Goal: Transaction & Acquisition: Purchase product/service

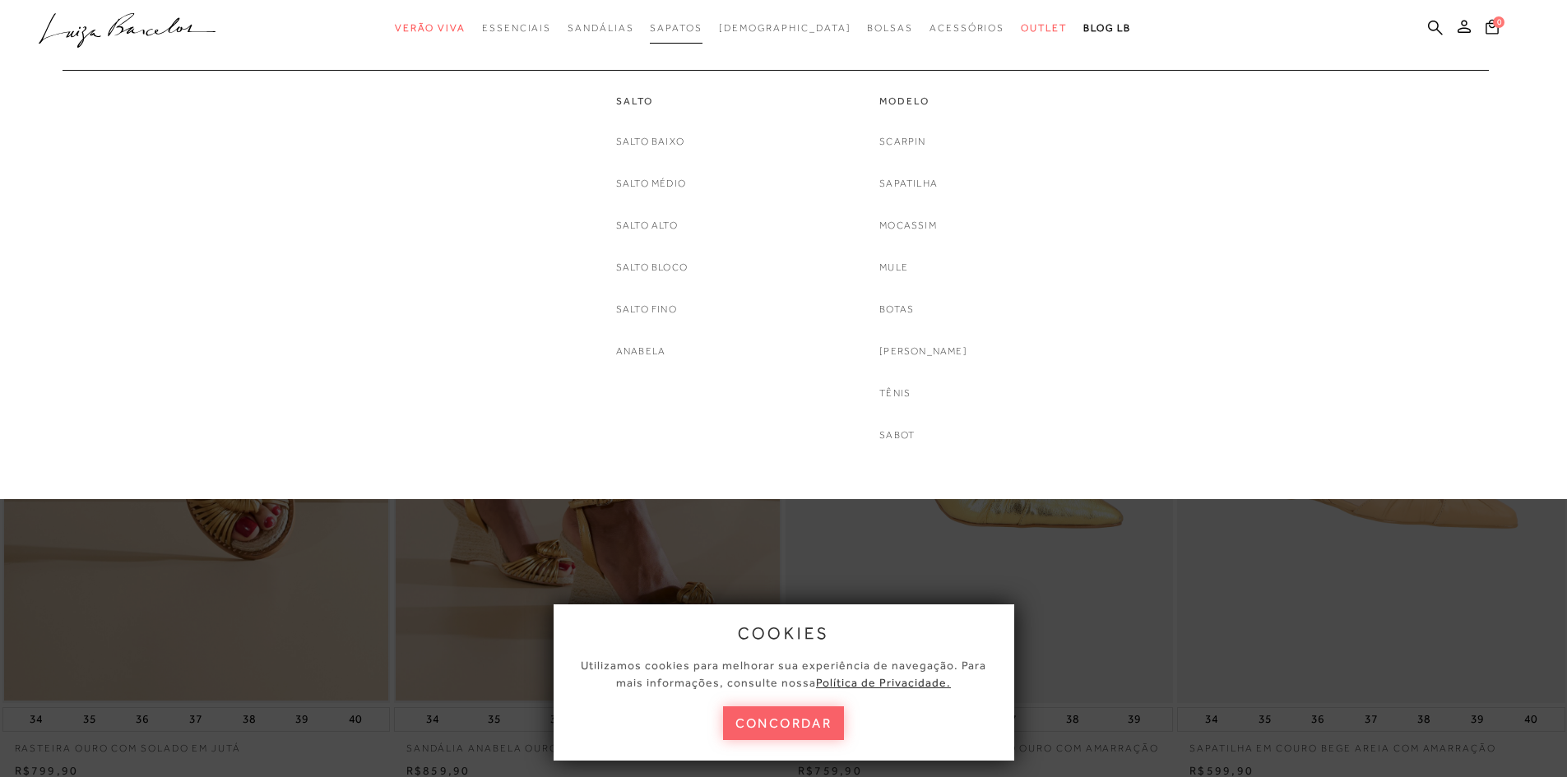
click at [702, 33] on span "Sapatos" at bounding box center [676, 28] width 52 height 12
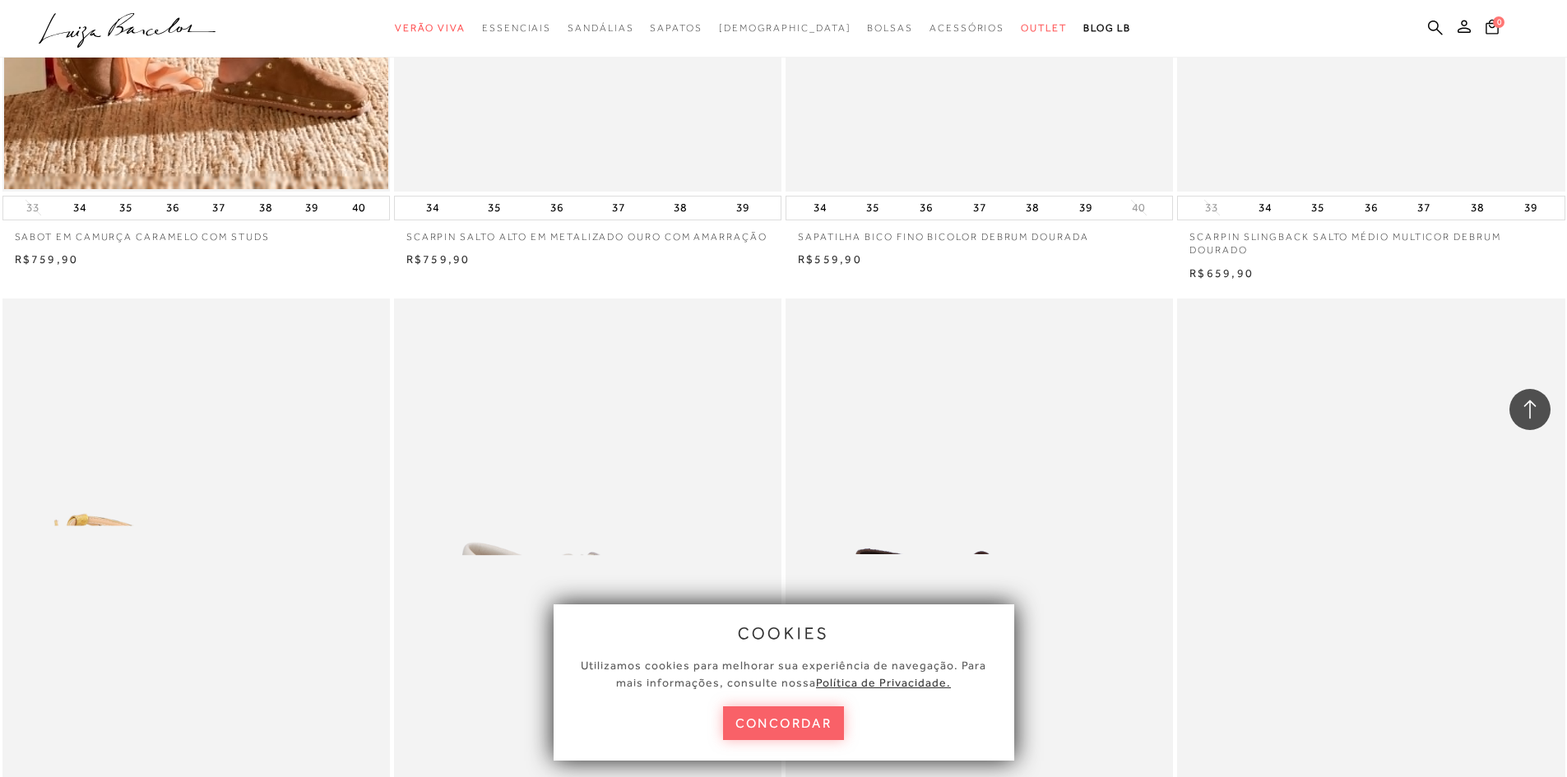
scroll to position [1892, 0]
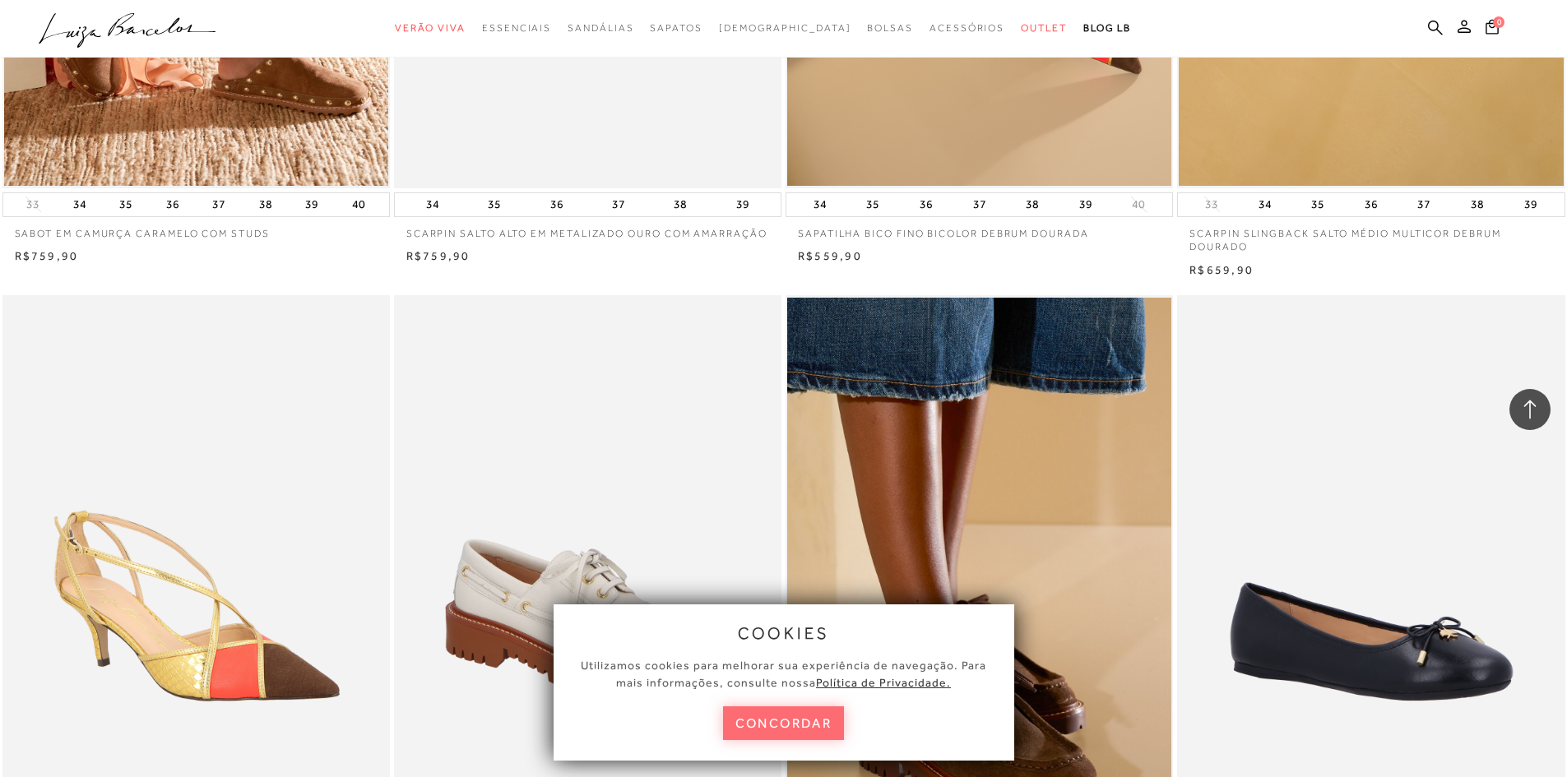
click at [761, 724] on button "concordar" at bounding box center [784, 724] width 122 height 34
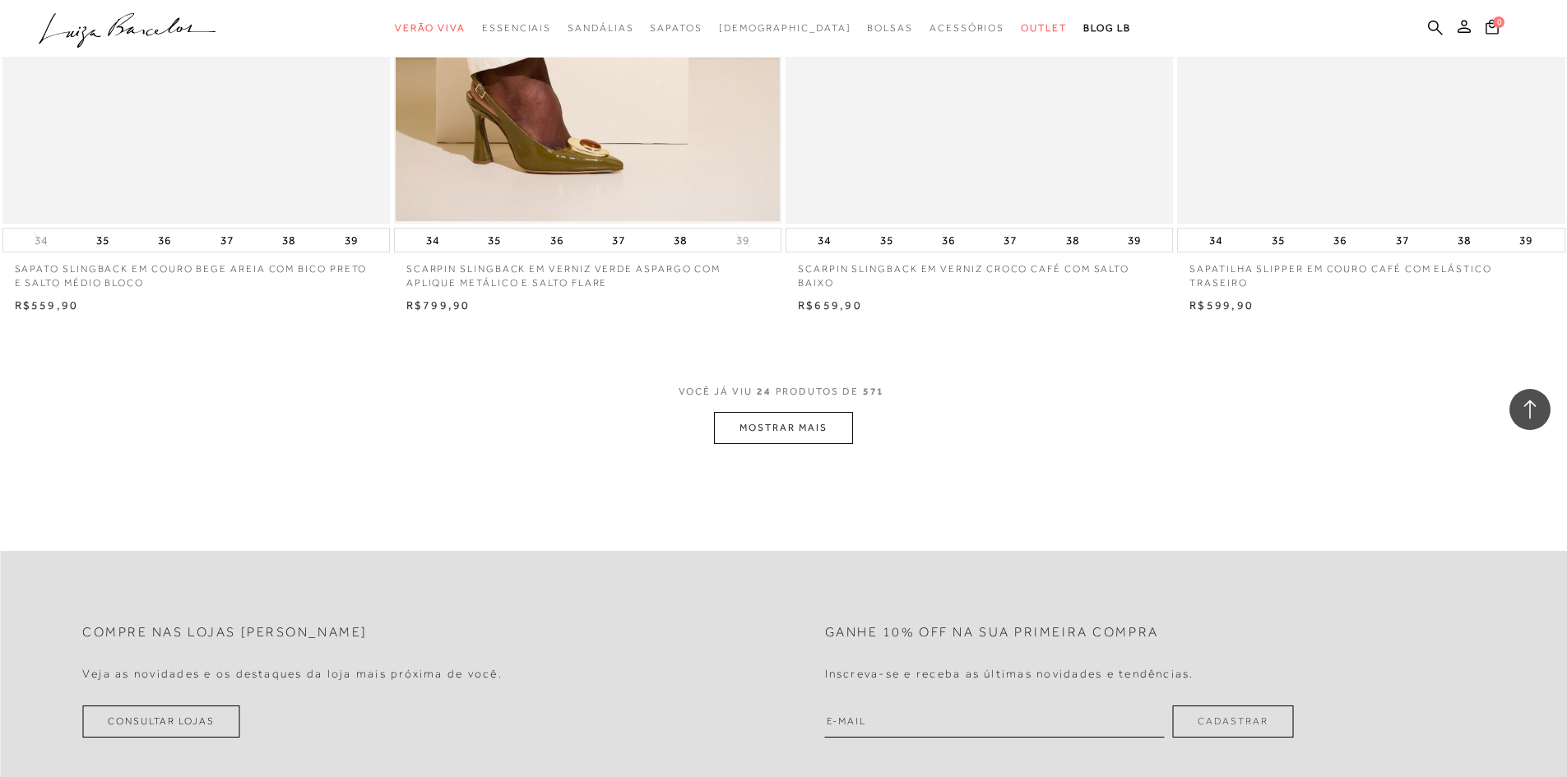
scroll to position [3949, 0]
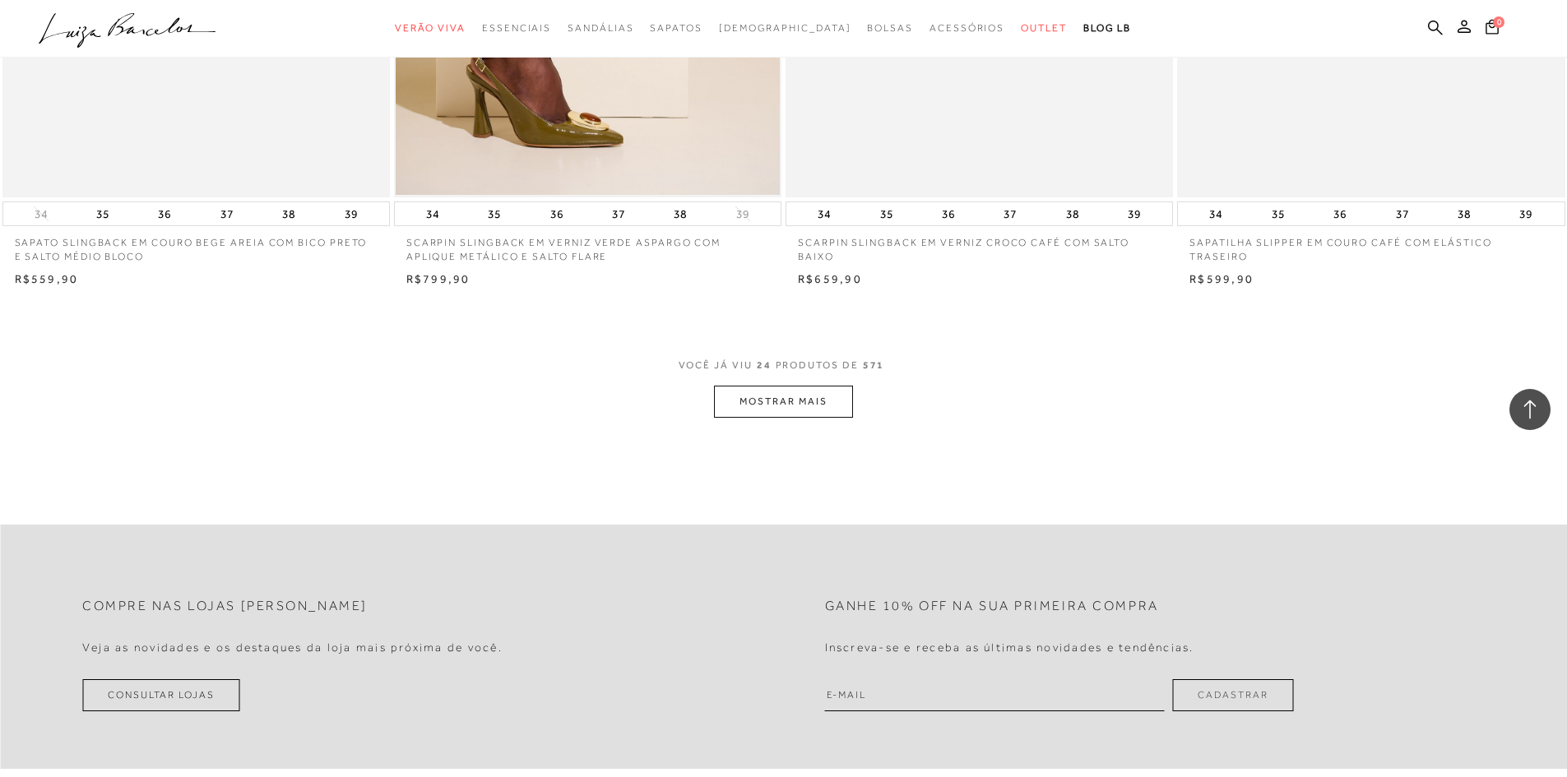
click at [802, 407] on button "MOSTRAR MAIS" at bounding box center [783, 402] width 138 height 32
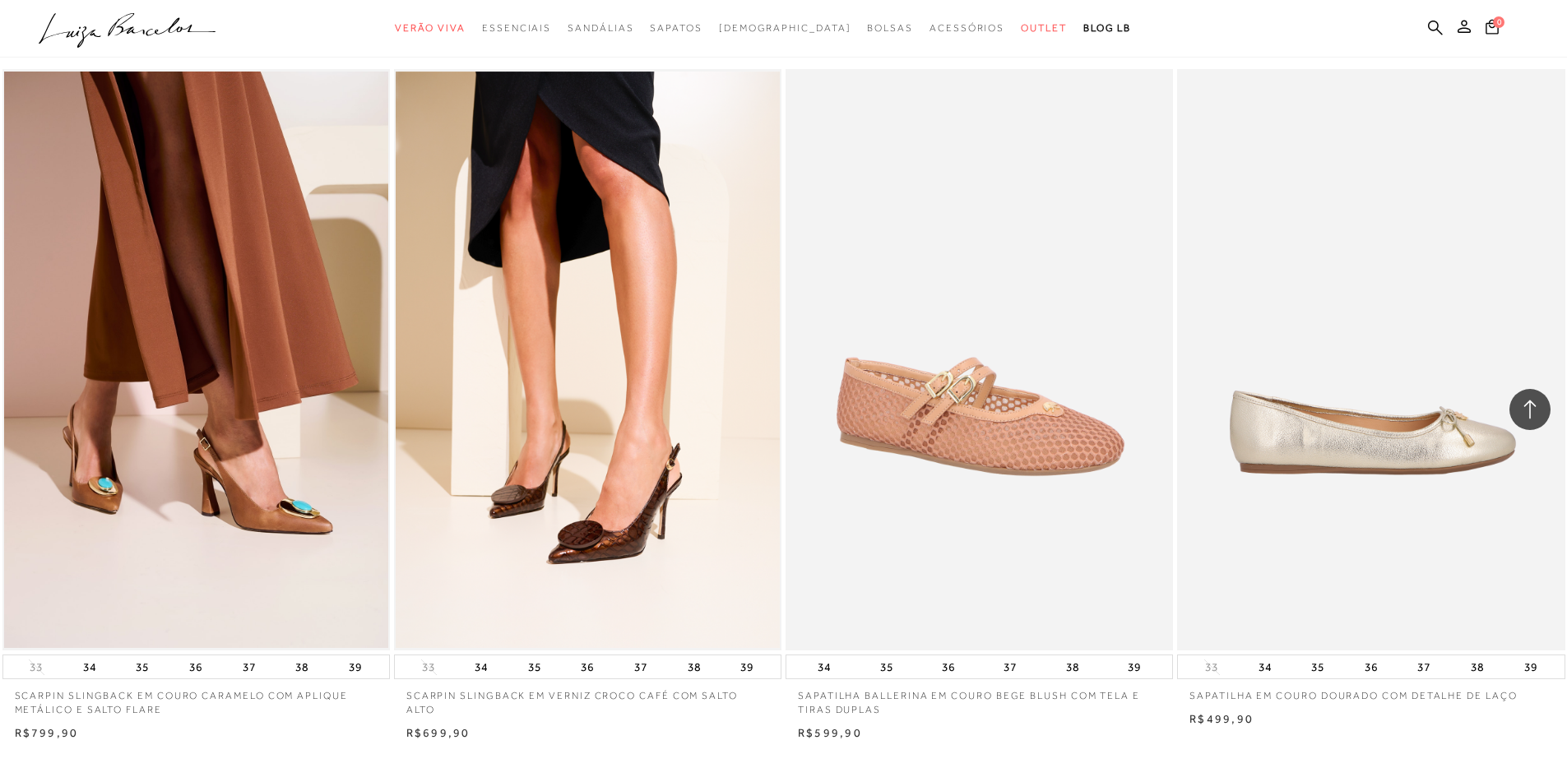
scroll to position [7898, 0]
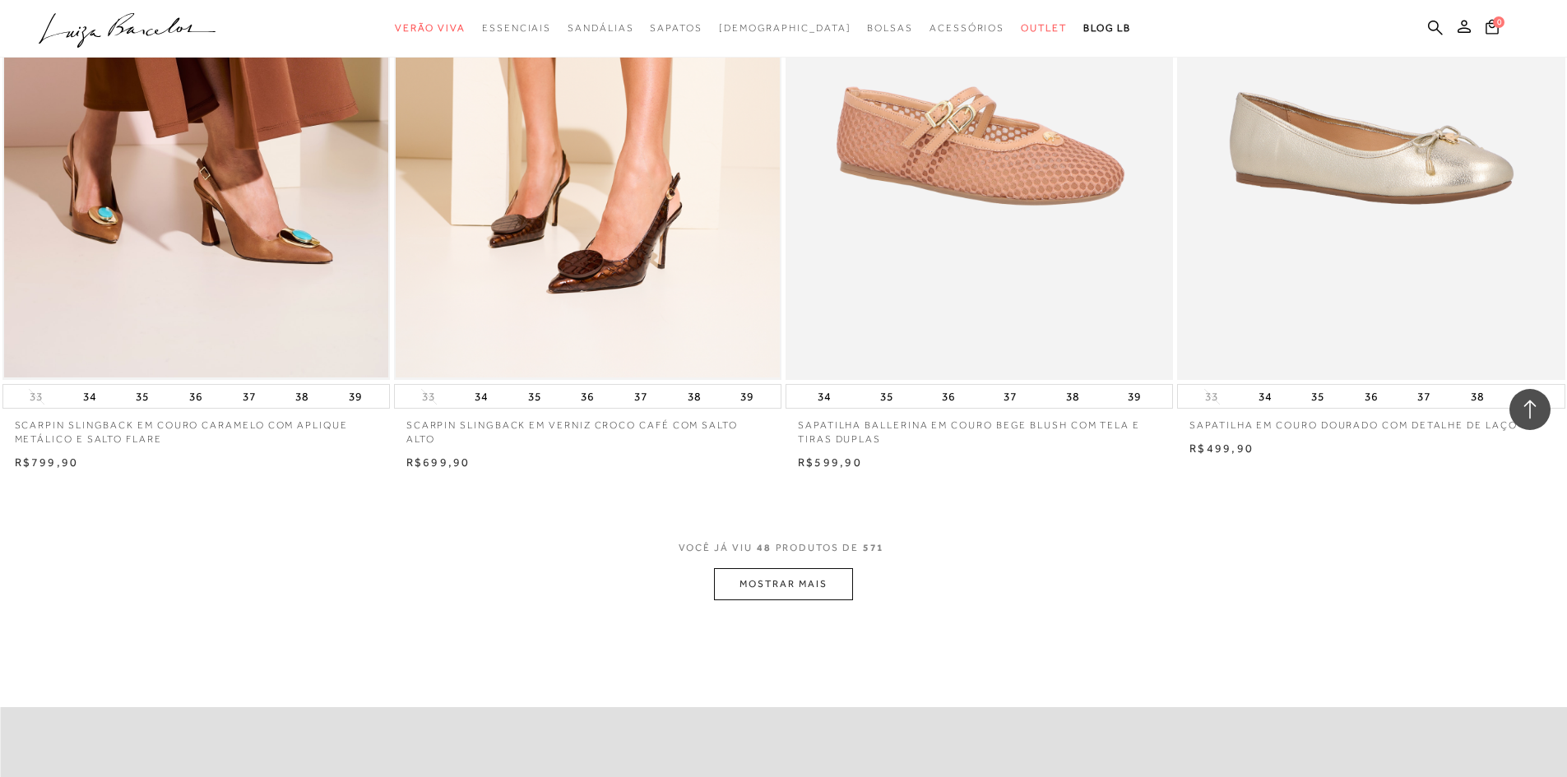
click at [791, 586] on button "MOSTRAR MAIS" at bounding box center [783, 585] width 138 height 32
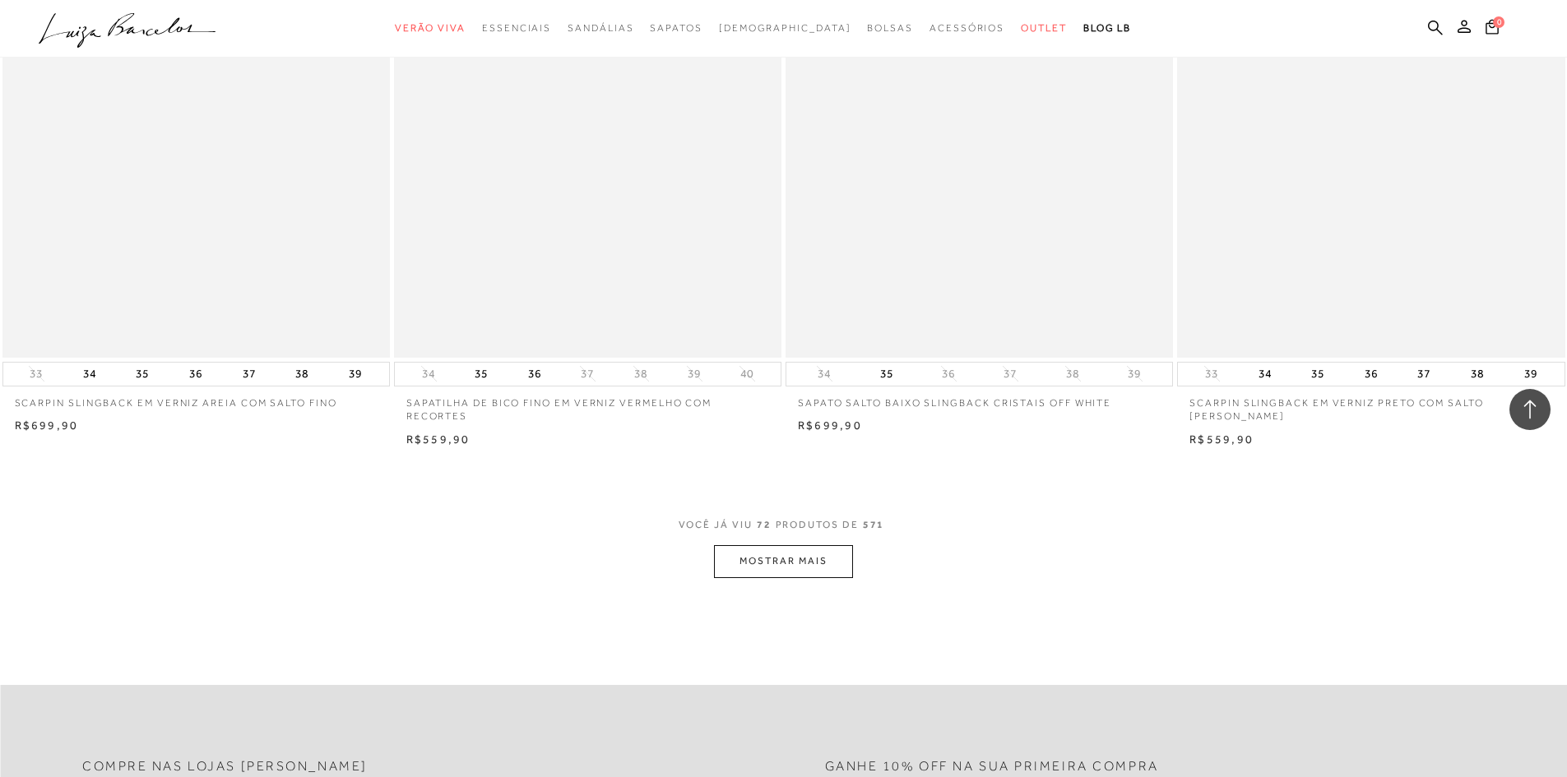
scroll to position [12094, 0]
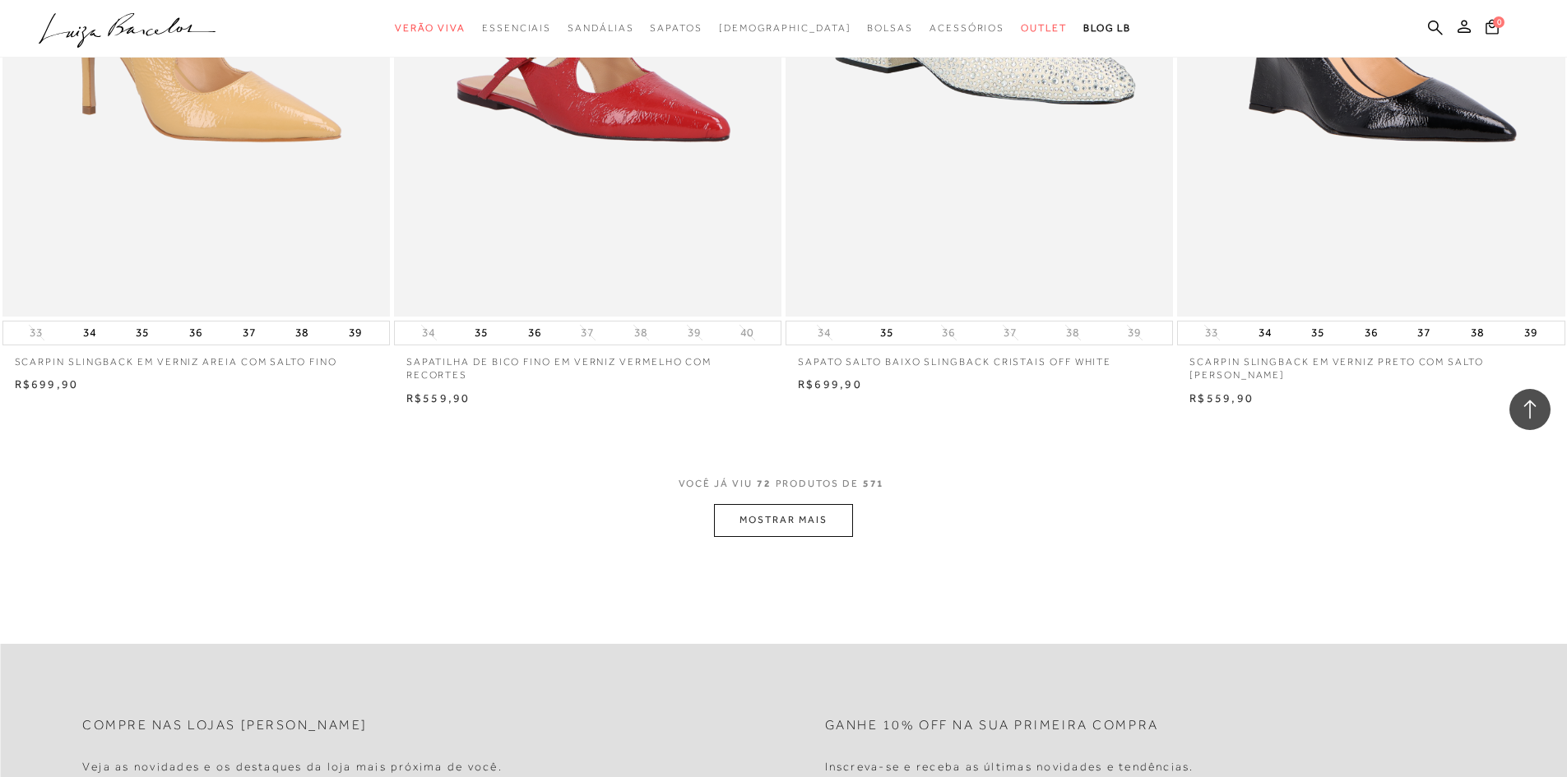
click at [801, 519] on button "MOSTRAR MAIS" at bounding box center [783, 520] width 138 height 32
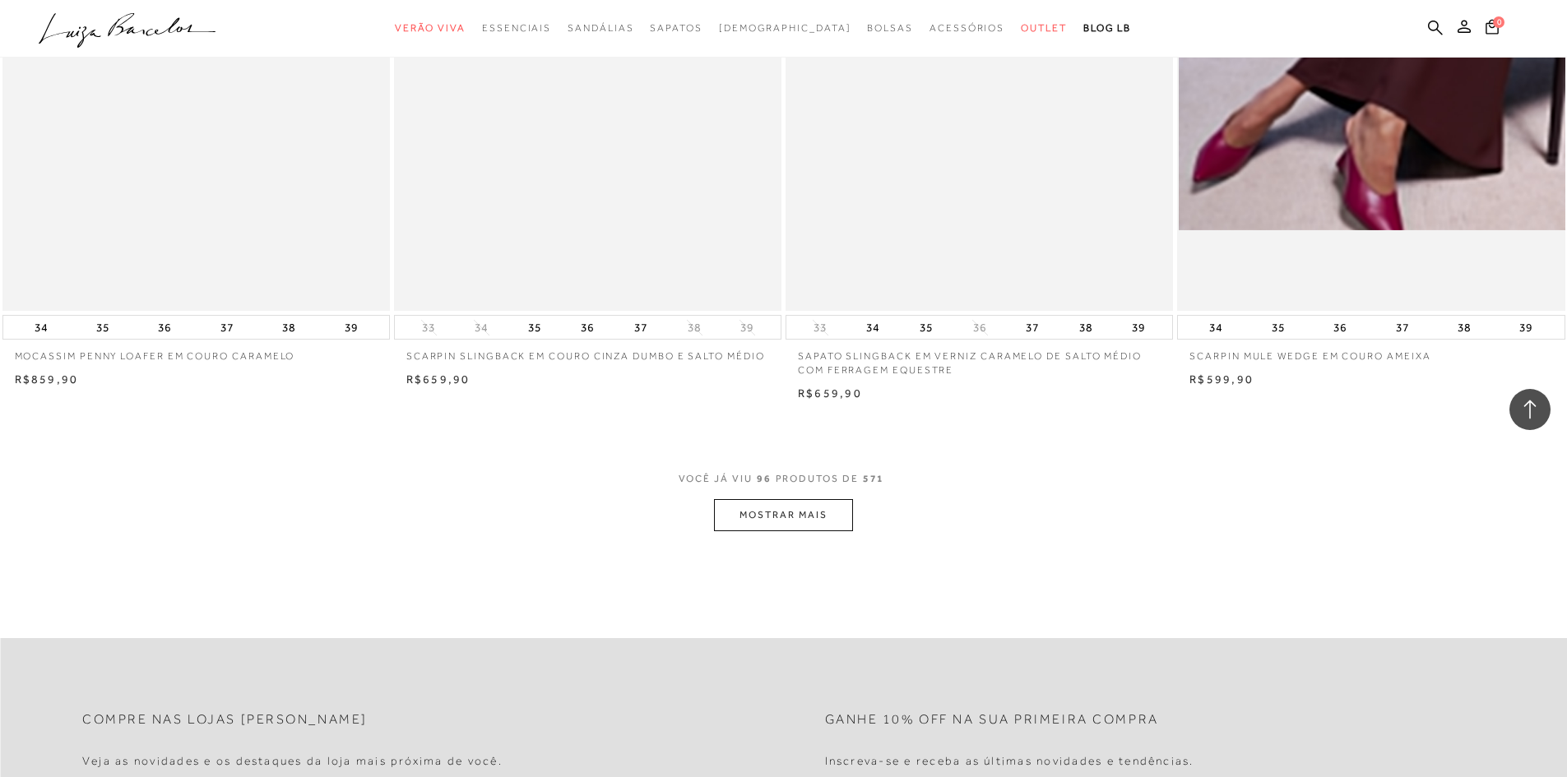
scroll to position [16290, 0]
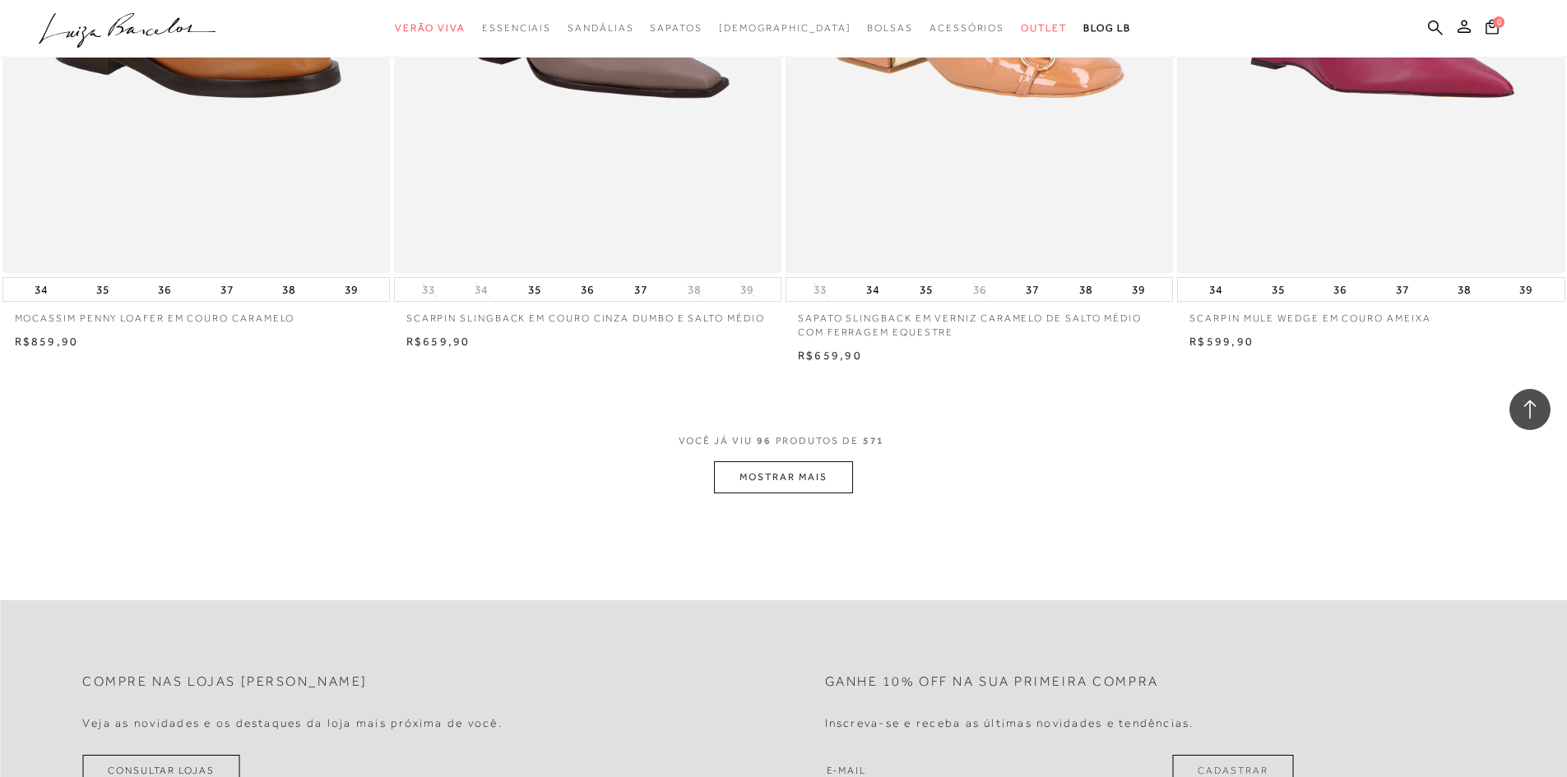
click at [784, 463] on button "MOSTRAR MAIS" at bounding box center [783, 478] width 138 height 32
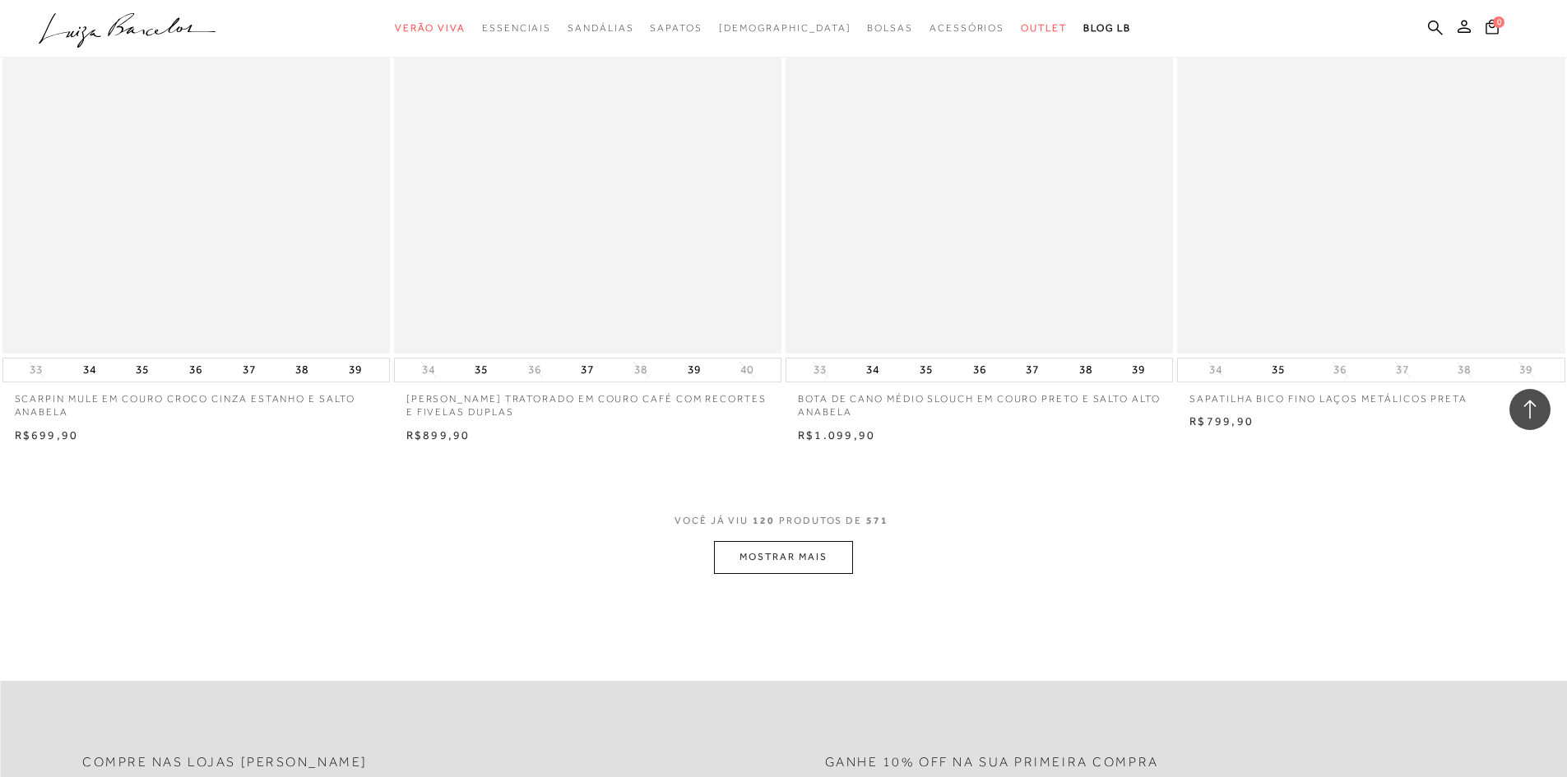
scroll to position [20404, 0]
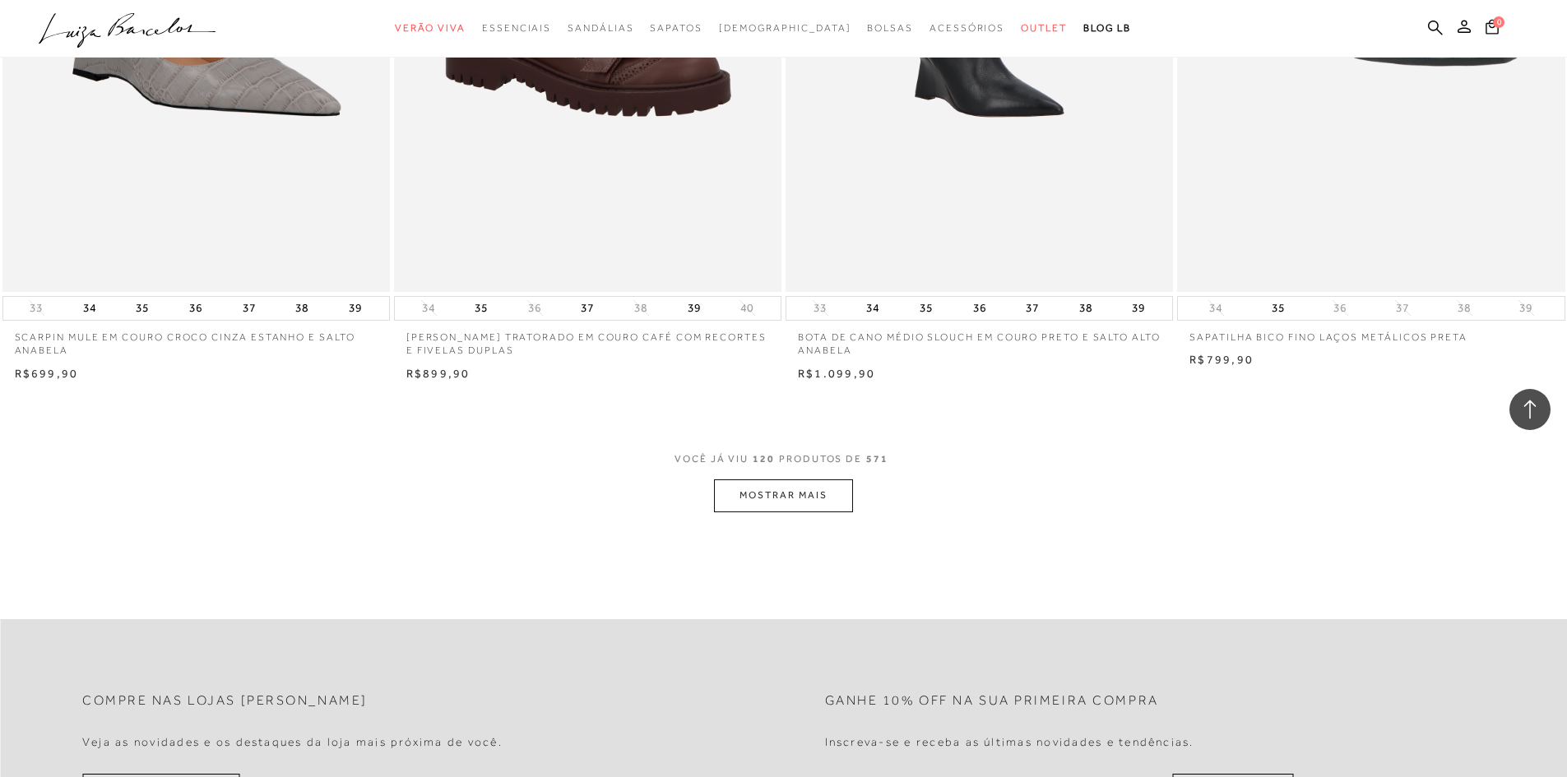
click at [768, 485] on button "MOSTRAR MAIS" at bounding box center [783, 496] width 138 height 32
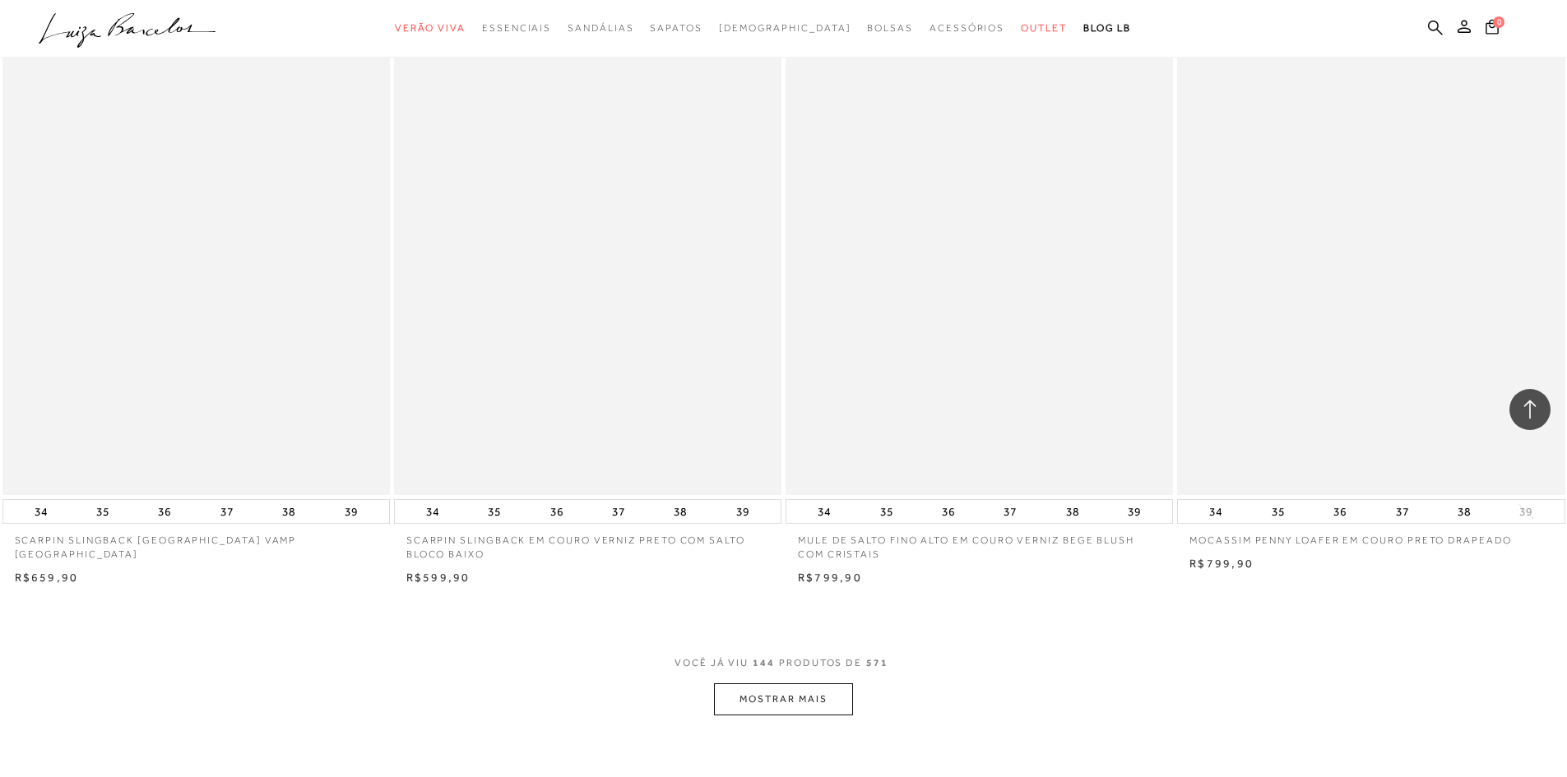
scroll to position [24353, 0]
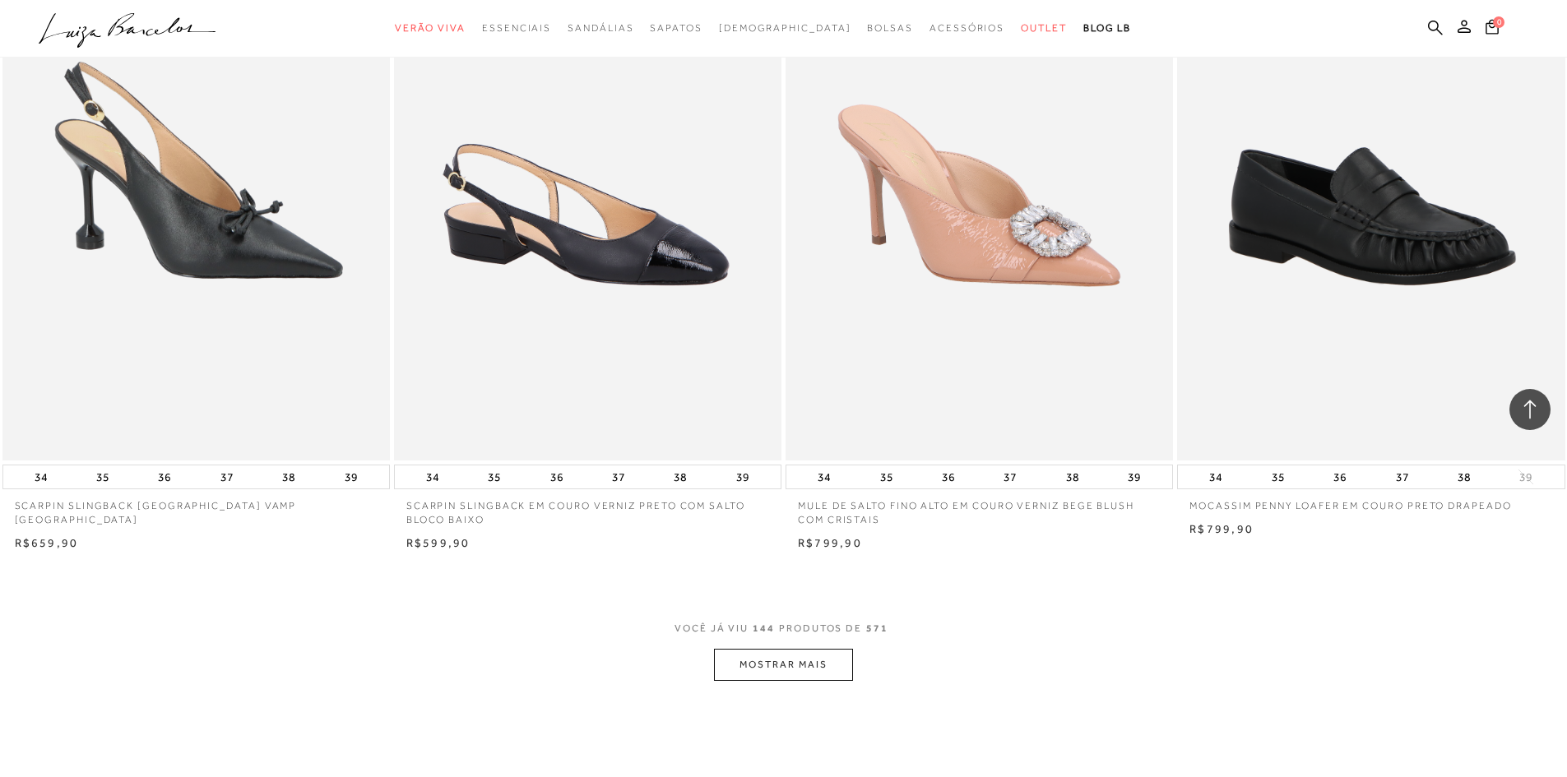
click at [775, 665] on button "MOSTRAR MAIS" at bounding box center [783, 665] width 138 height 32
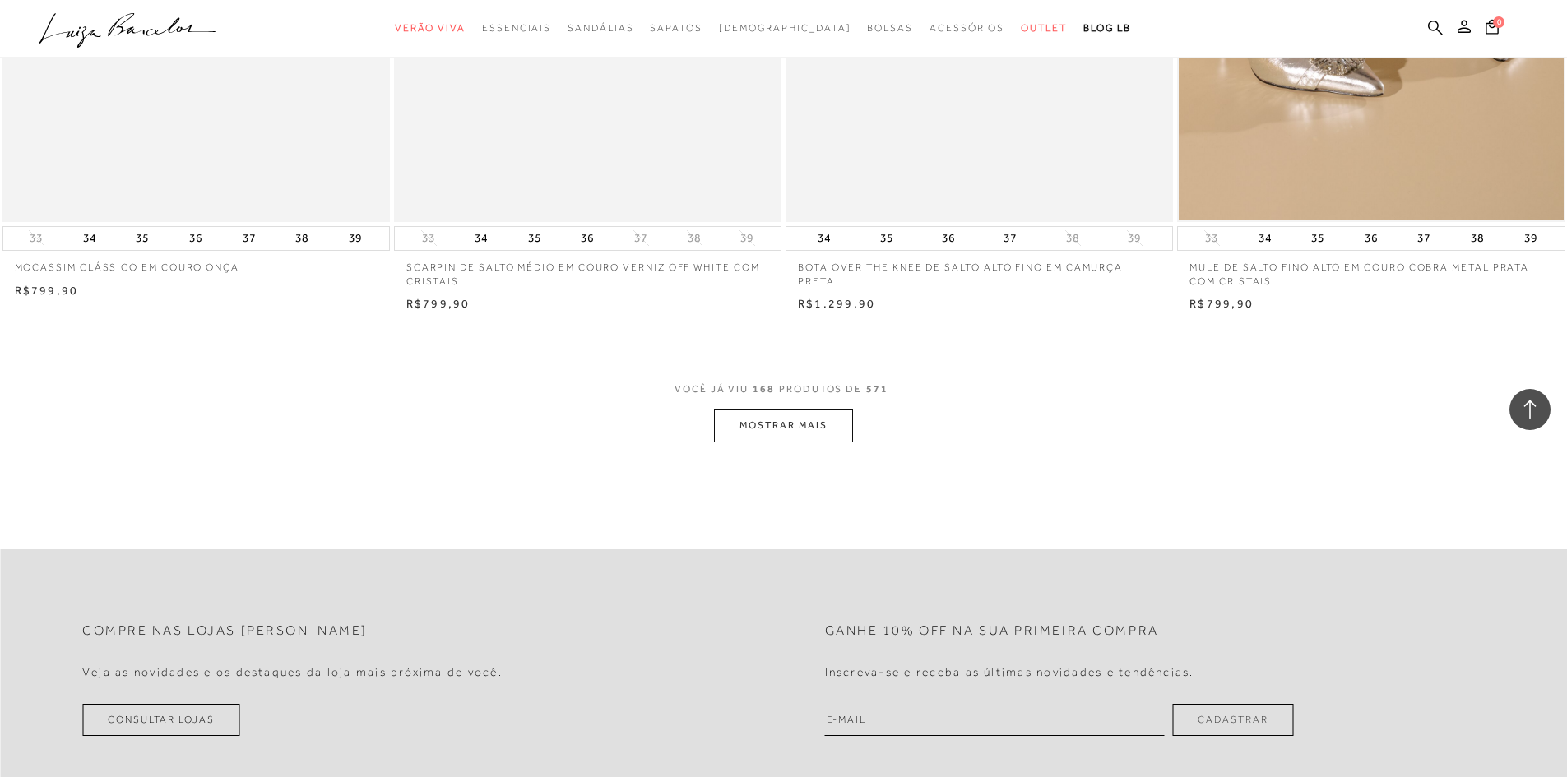
scroll to position [28714, 0]
click at [791, 412] on button "MOSTRAR MAIS" at bounding box center [783, 422] width 138 height 32
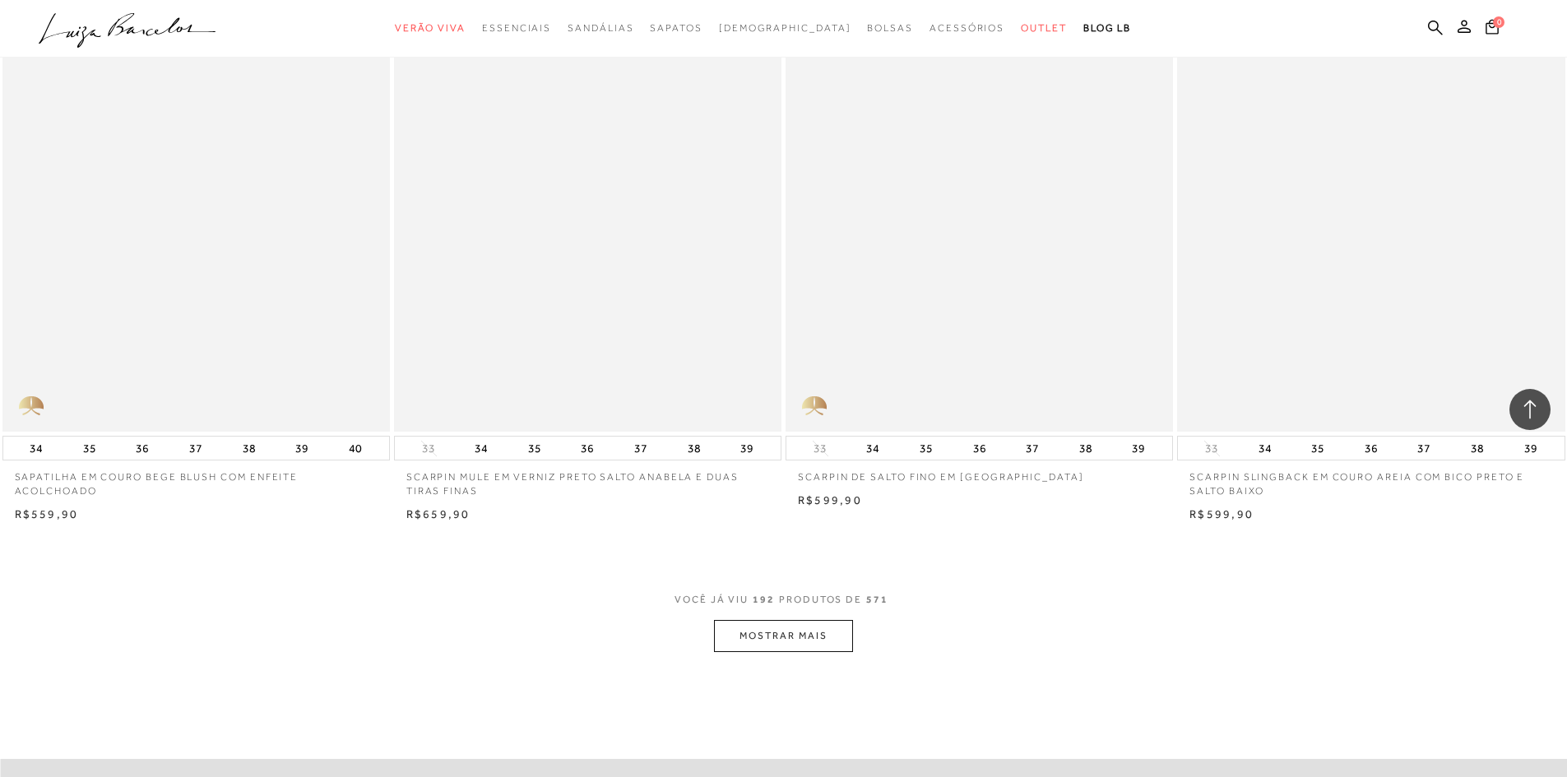
scroll to position [32663, 0]
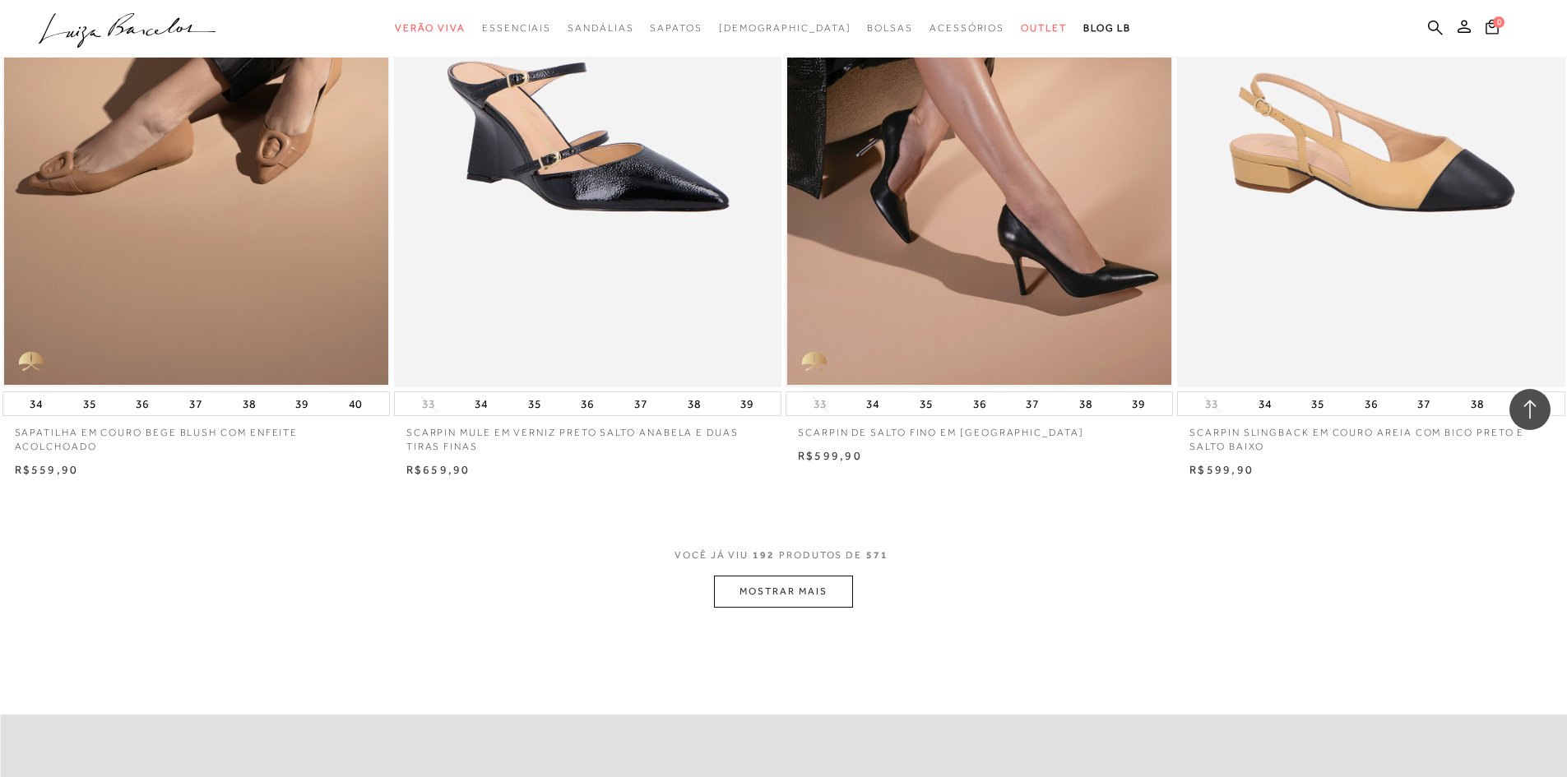
click at [773, 576] on button "MOSTRAR MAIS" at bounding box center [783, 592] width 138 height 32
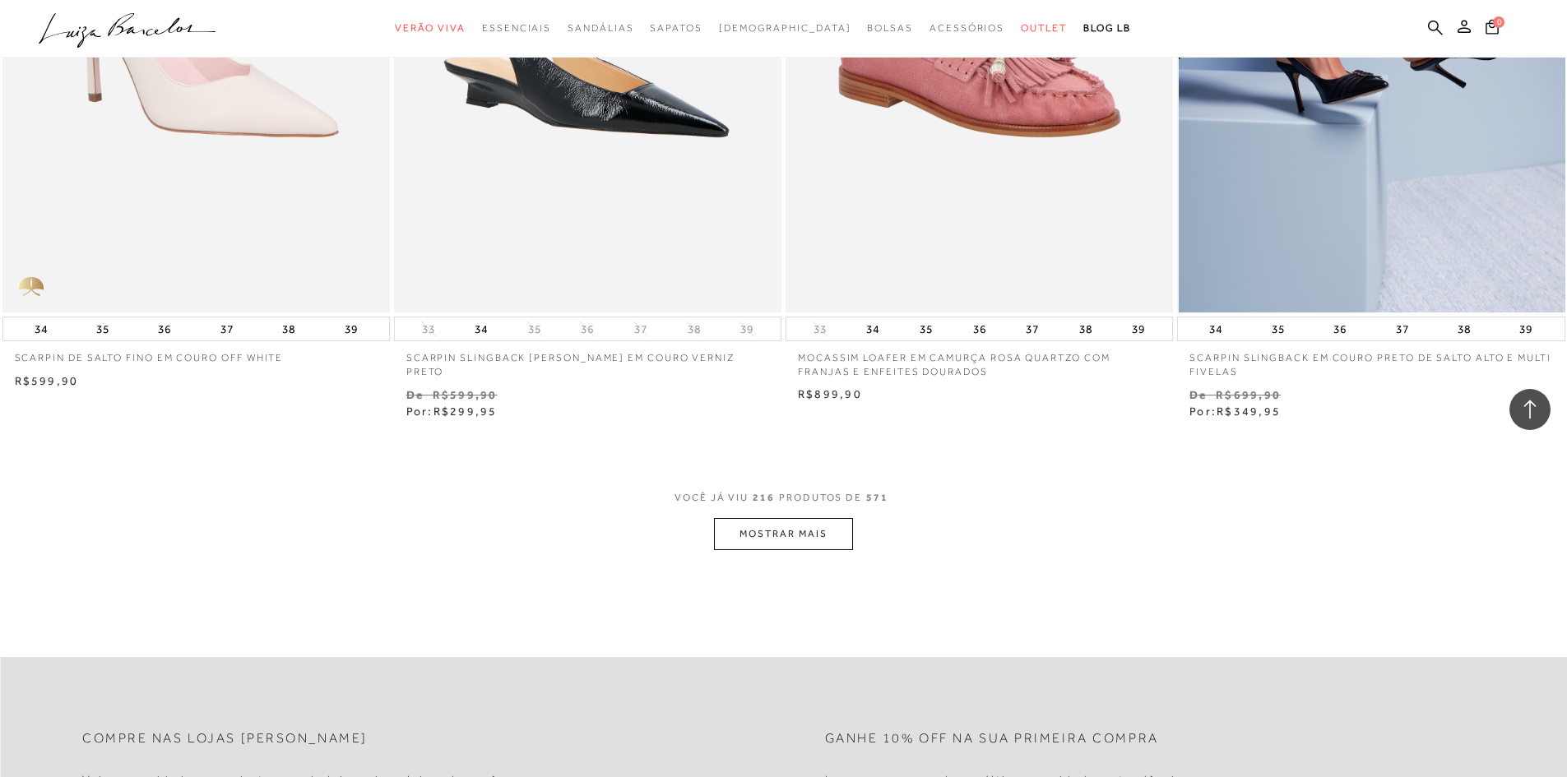
scroll to position [36859, 0]
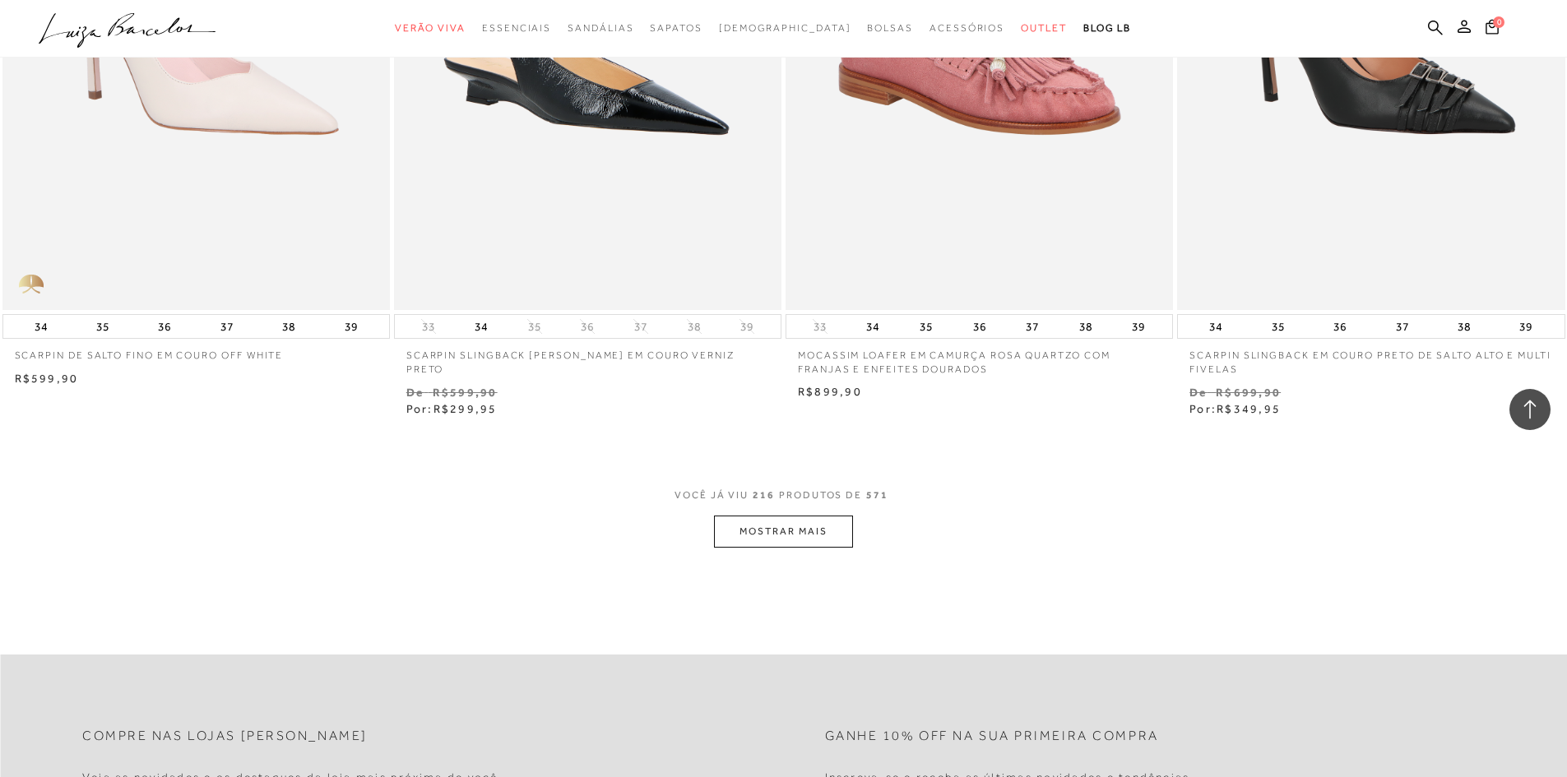
click at [782, 525] on button "MOSTRAR MAIS" at bounding box center [783, 532] width 138 height 32
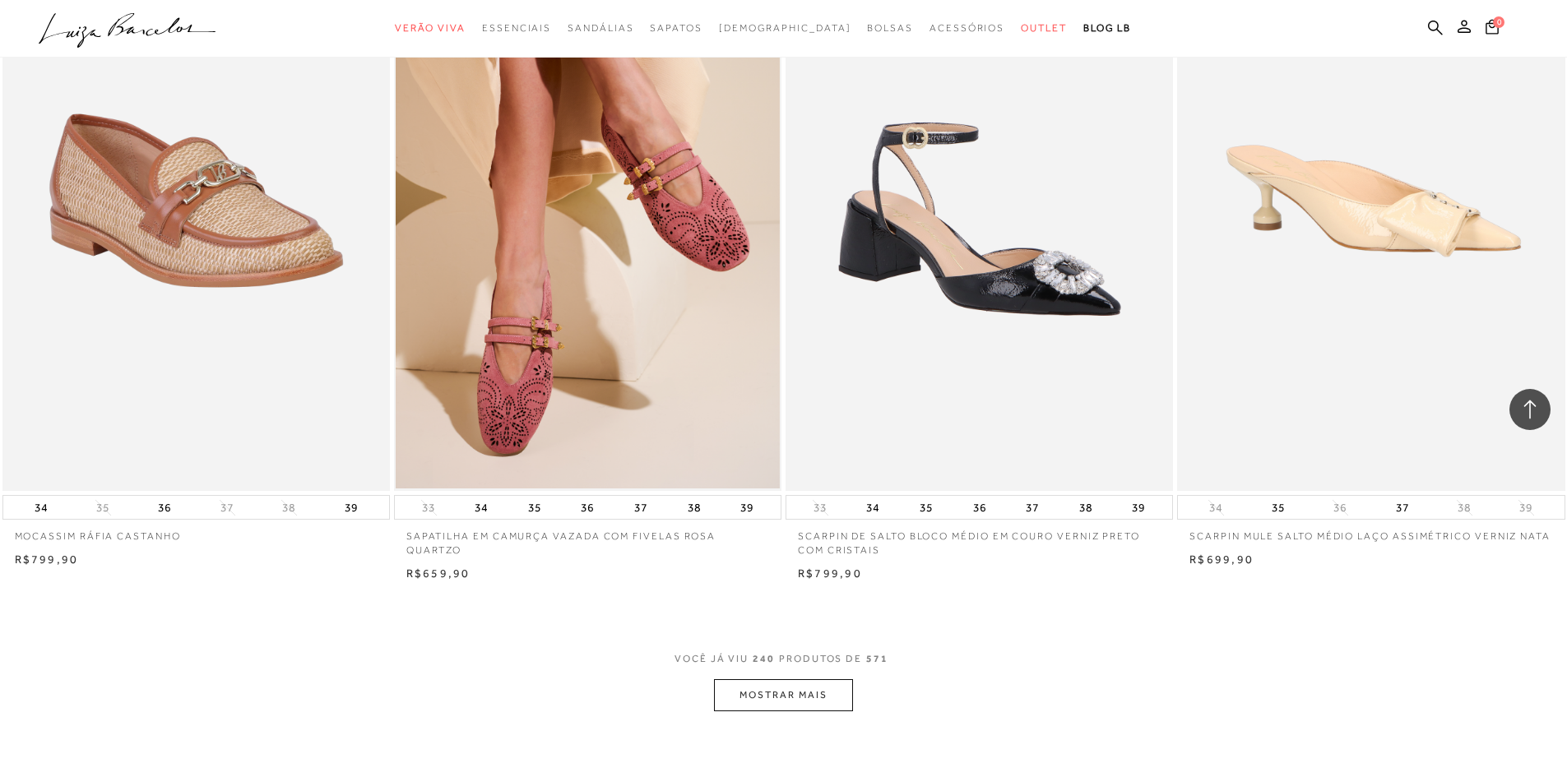
scroll to position [40891, 0]
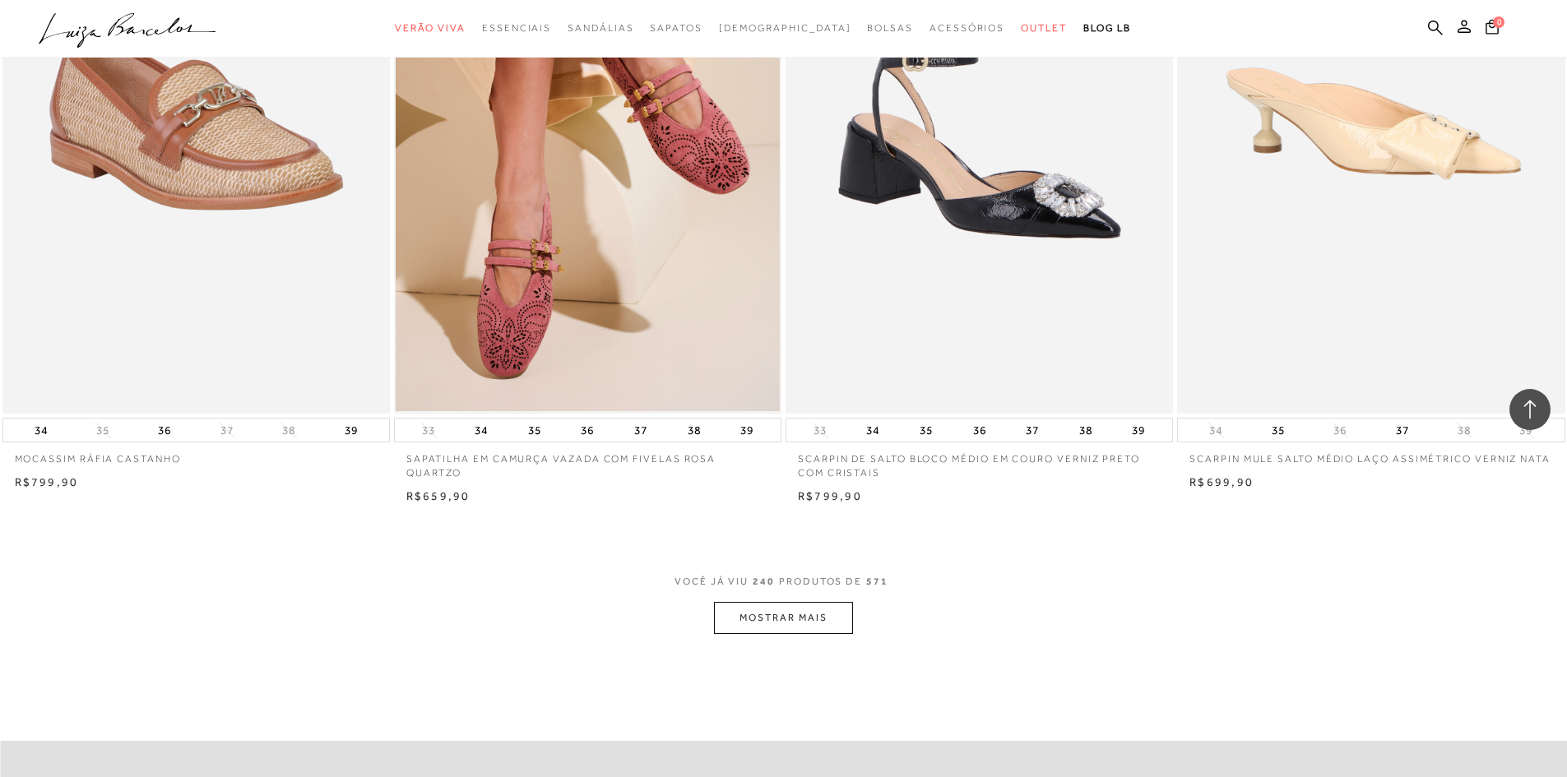
click at [787, 610] on button "MOSTRAR MAIS" at bounding box center [783, 618] width 138 height 32
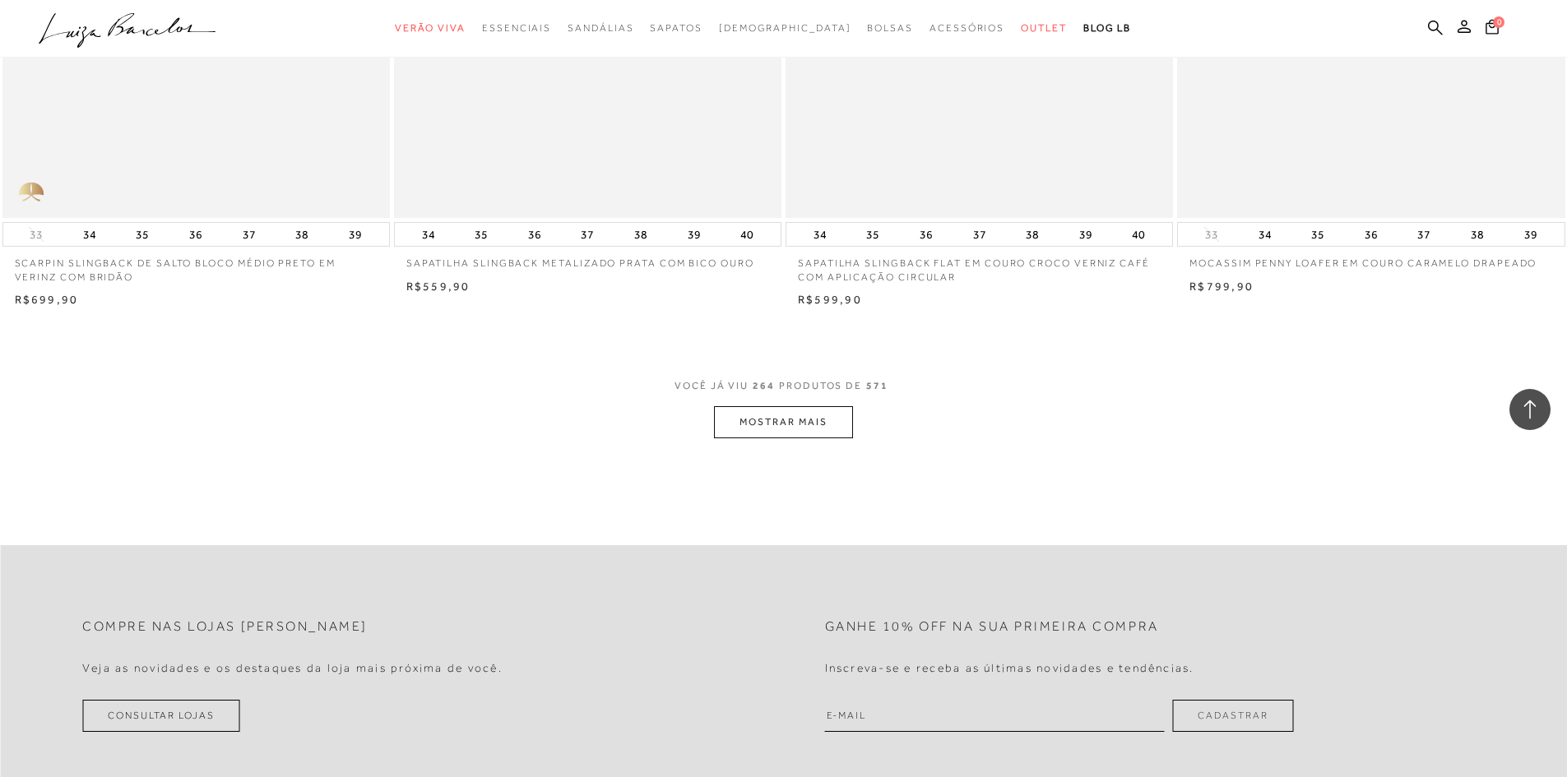
scroll to position [45251, 0]
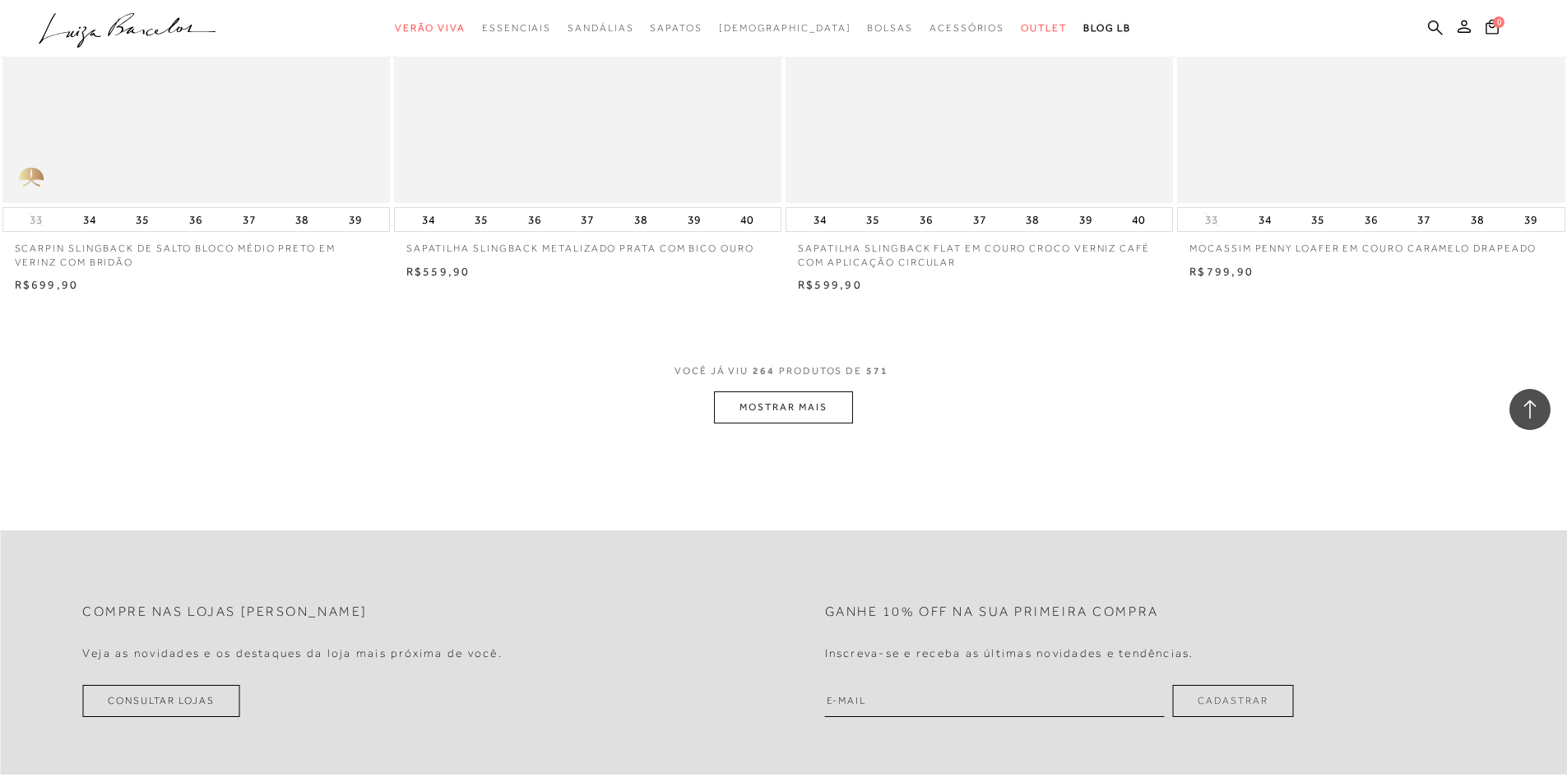
click at [793, 392] on button "MOSTRAR MAIS" at bounding box center [783, 408] width 138 height 32
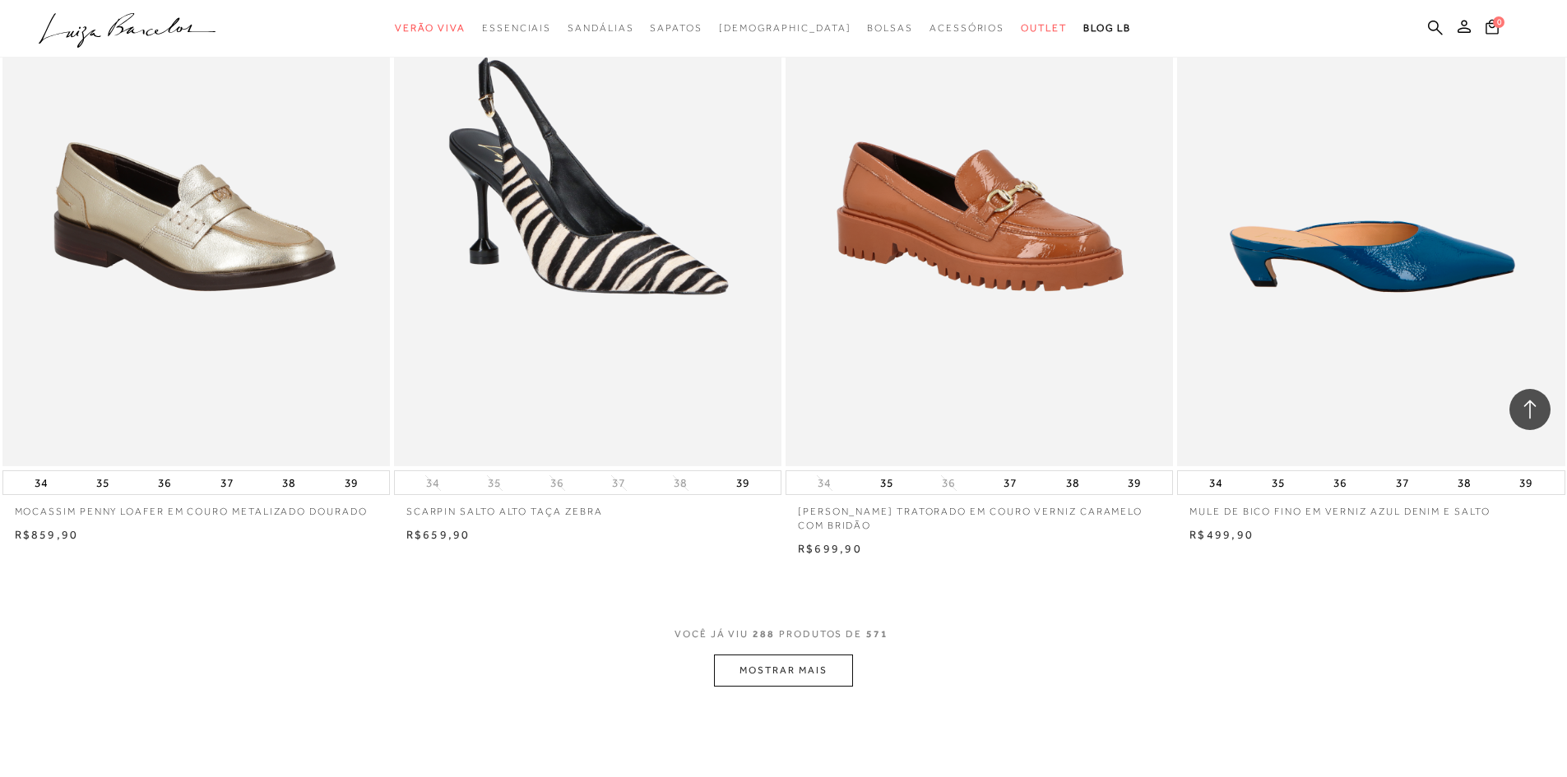
scroll to position [49200, 0]
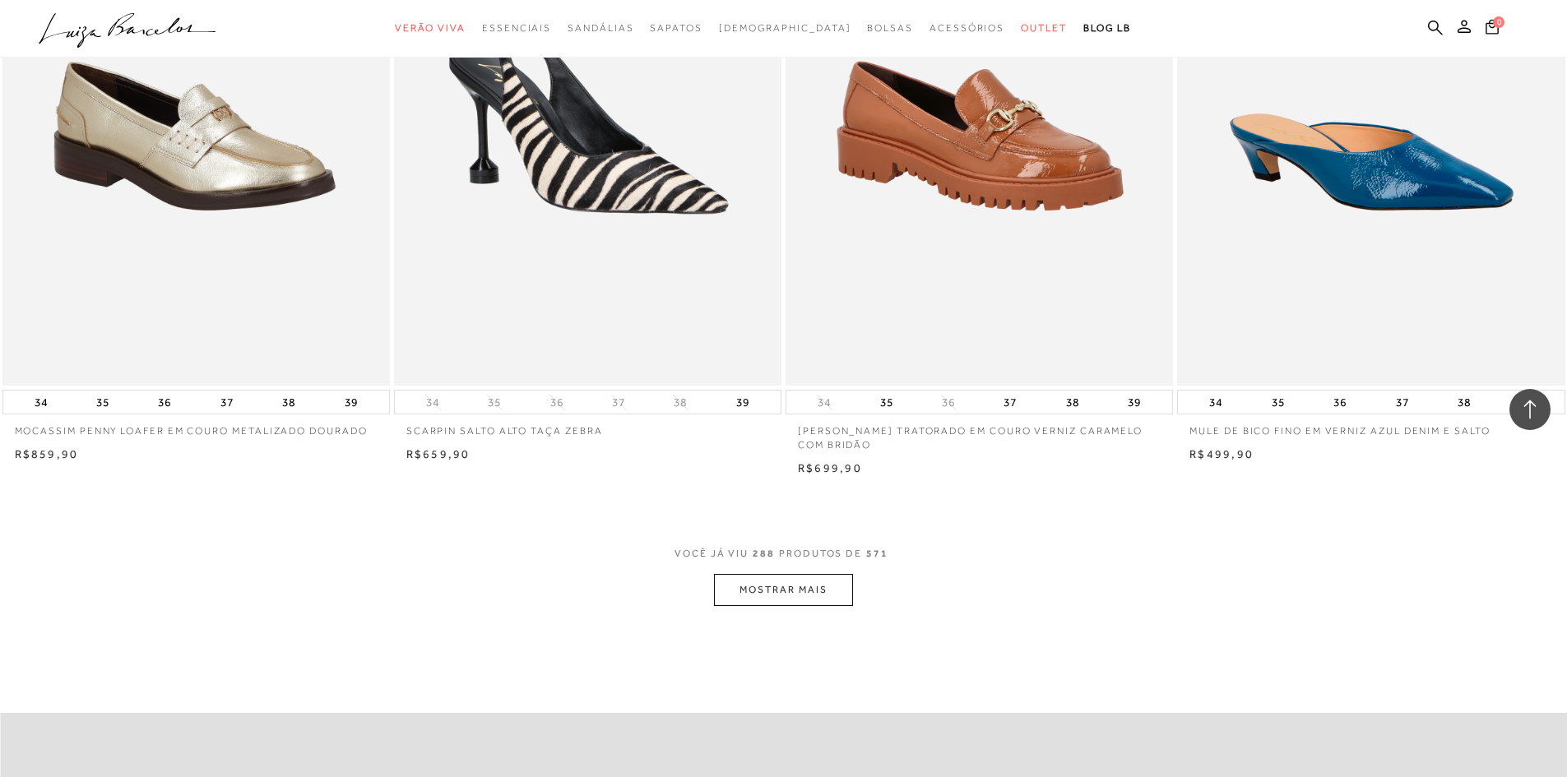
click at [785, 582] on button "MOSTRAR MAIS" at bounding box center [783, 590] width 138 height 32
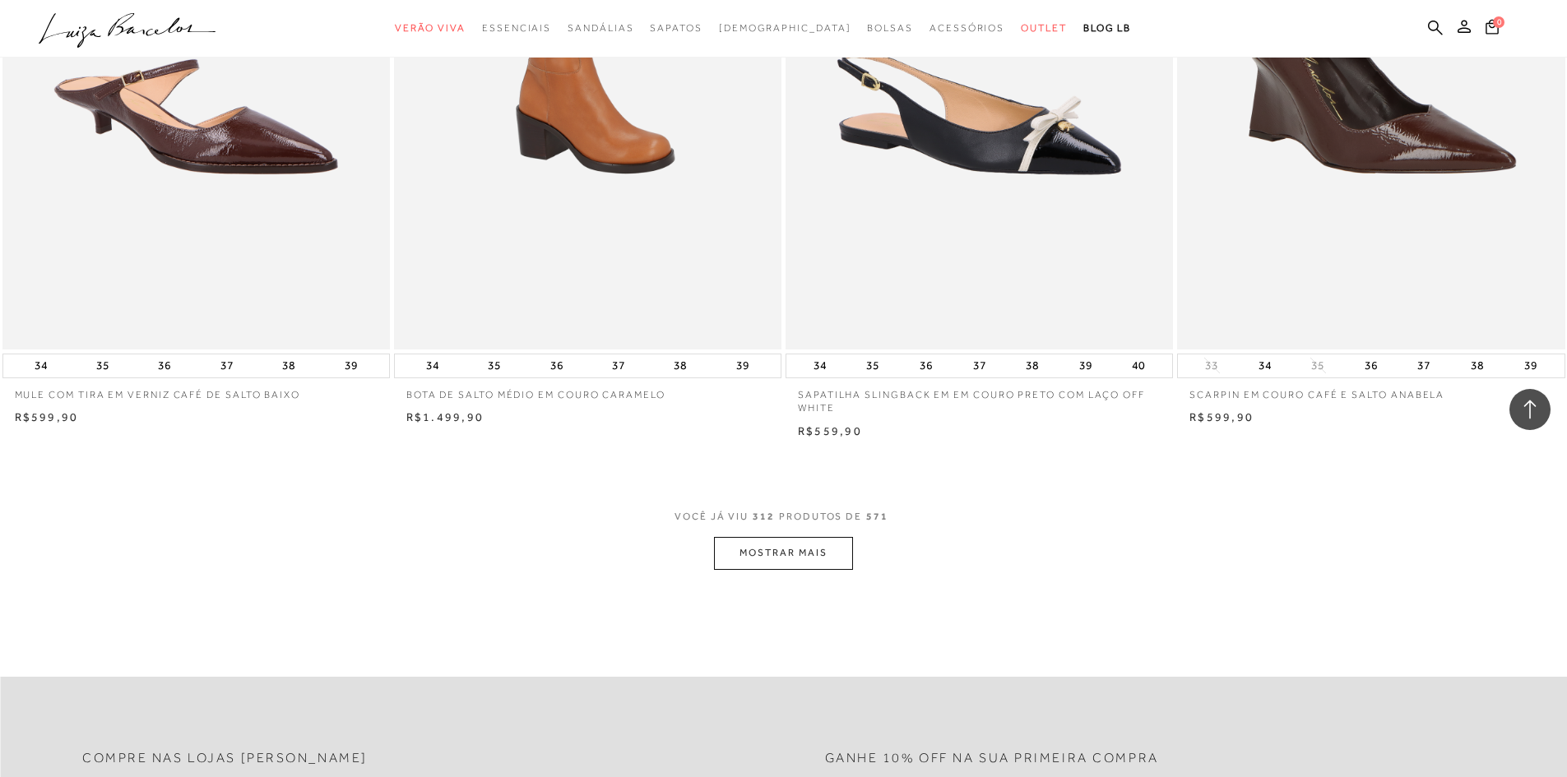
scroll to position [53396, 0]
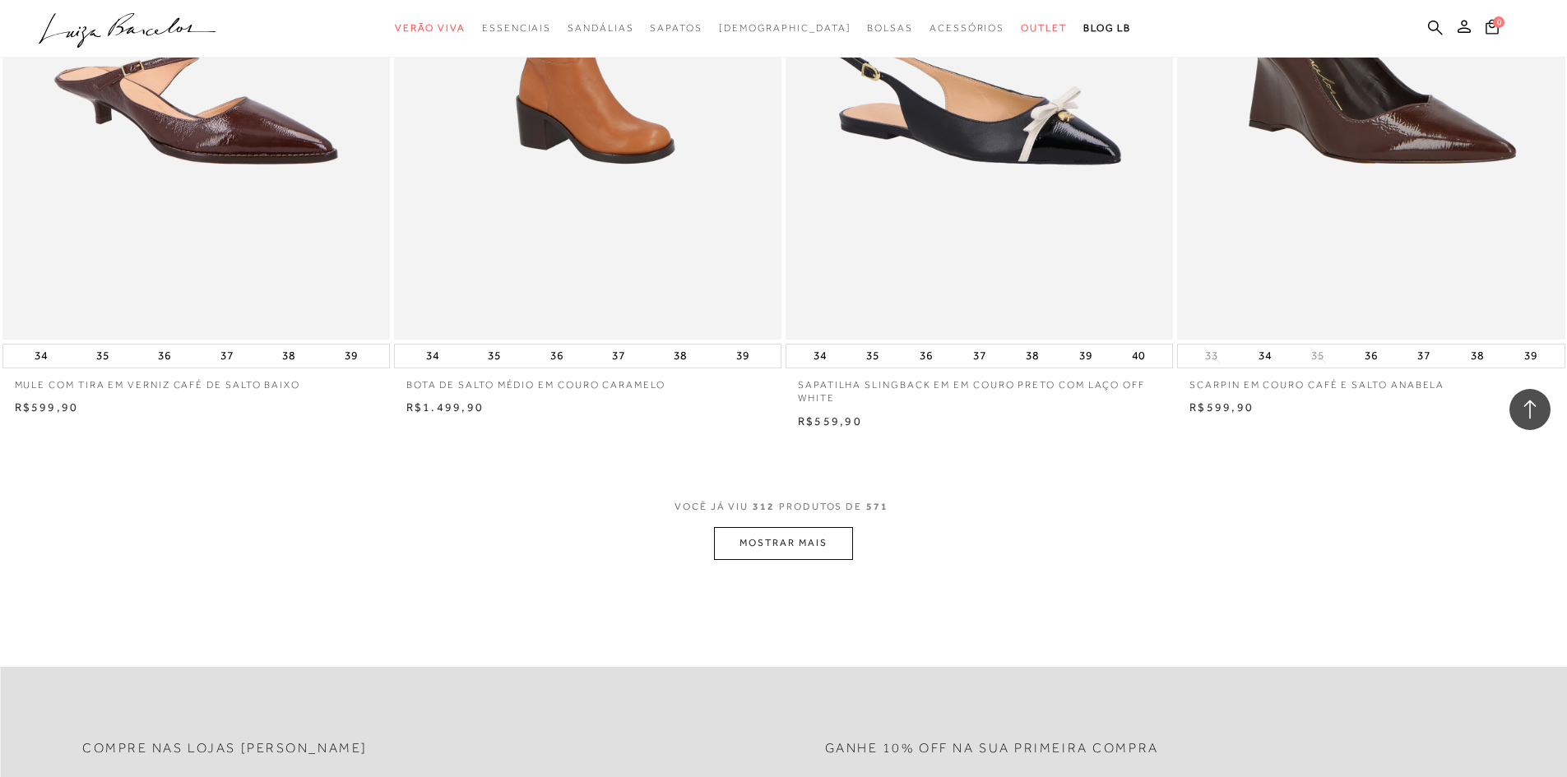
click at [791, 536] on button "MOSTRAR MAIS" at bounding box center [783, 543] width 138 height 32
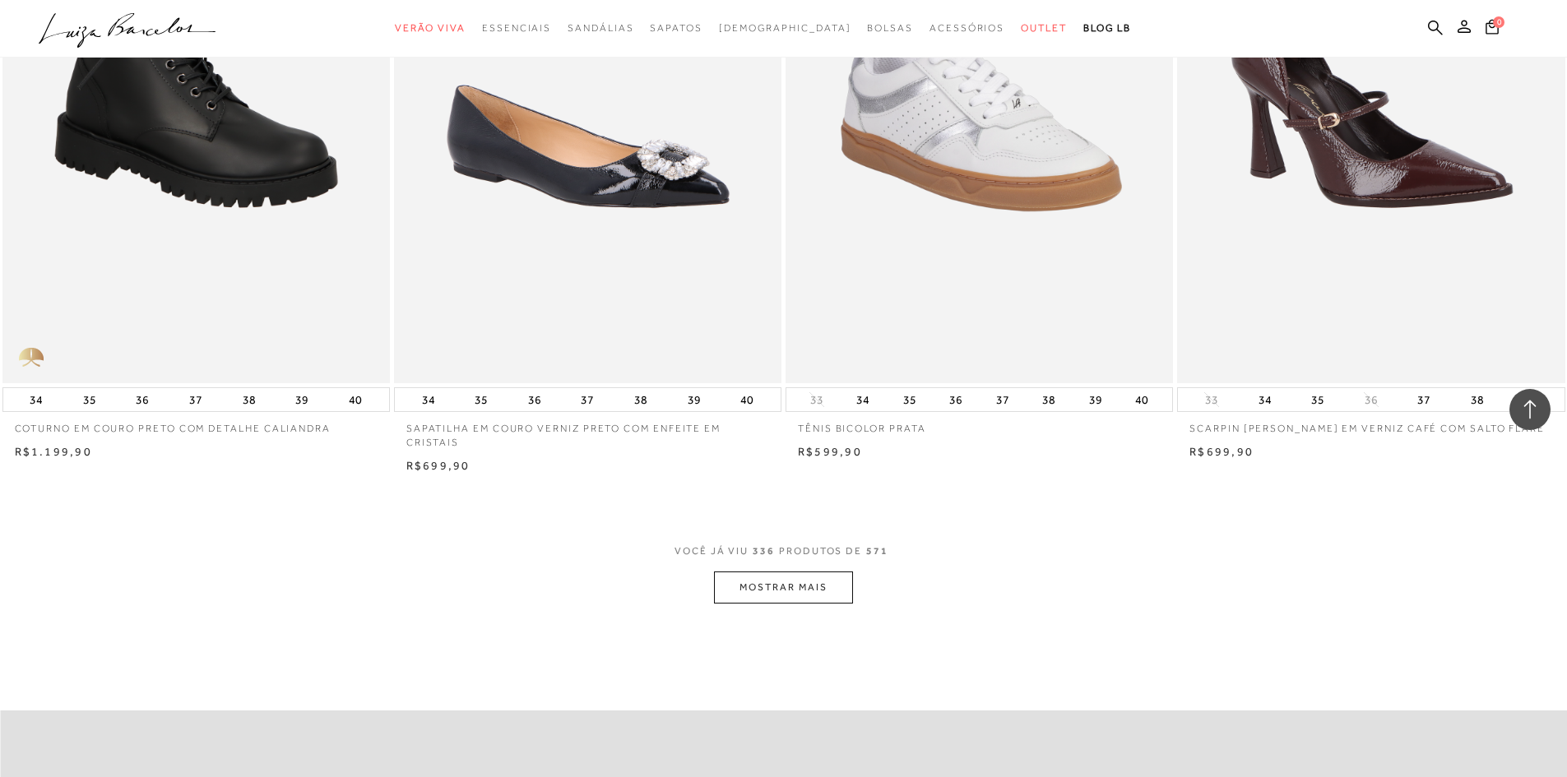
scroll to position [57510, 0]
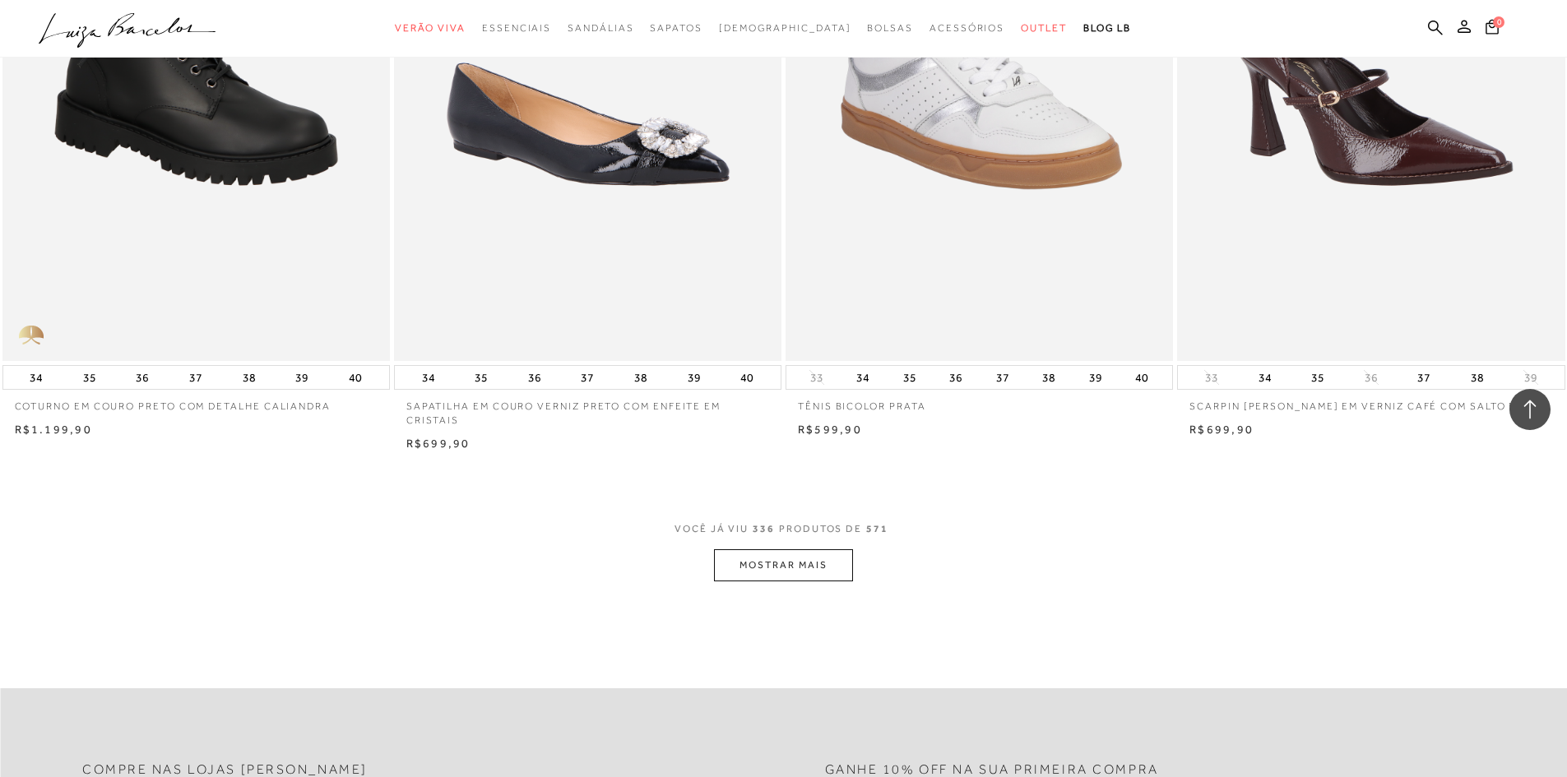
click at [800, 550] on button "MOSTRAR MAIS" at bounding box center [783, 566] width 138 height 32
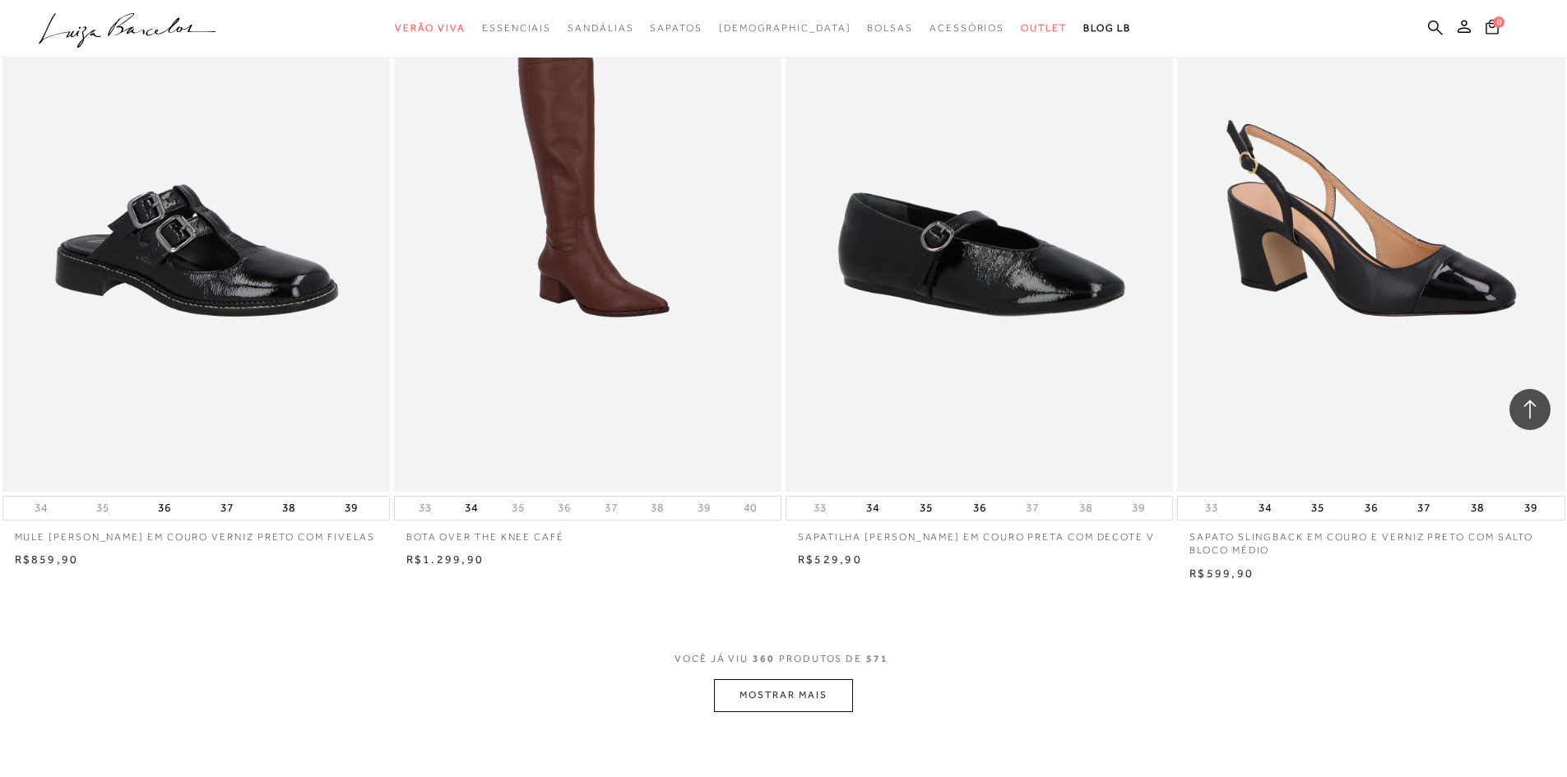
scroll to position [61542, 0]
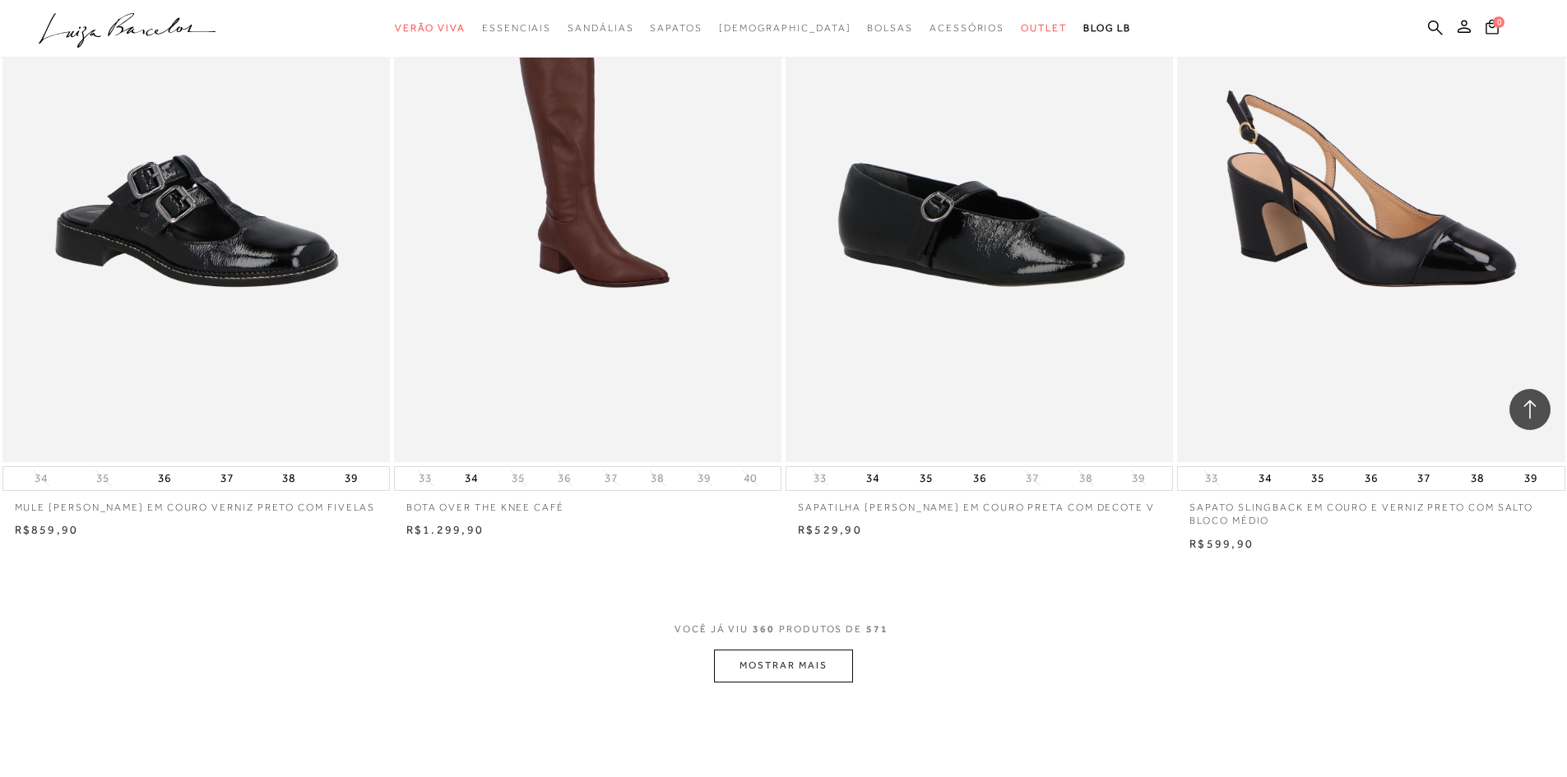
click at [795, 650] on button "MOSTRAR MAIS" at bounding box center [783, 666] width 138 height 32
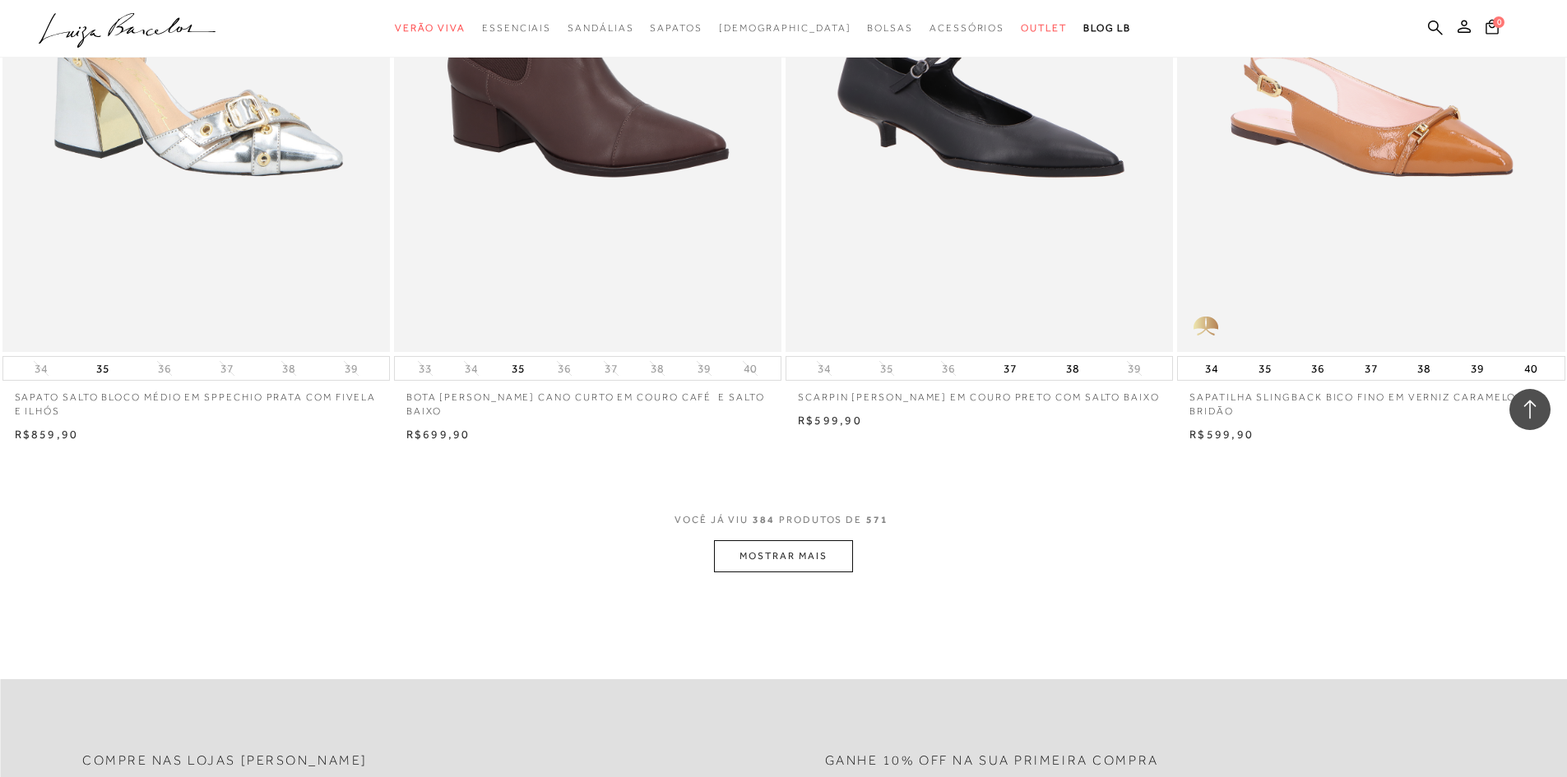
scroll to position [65820, 0]
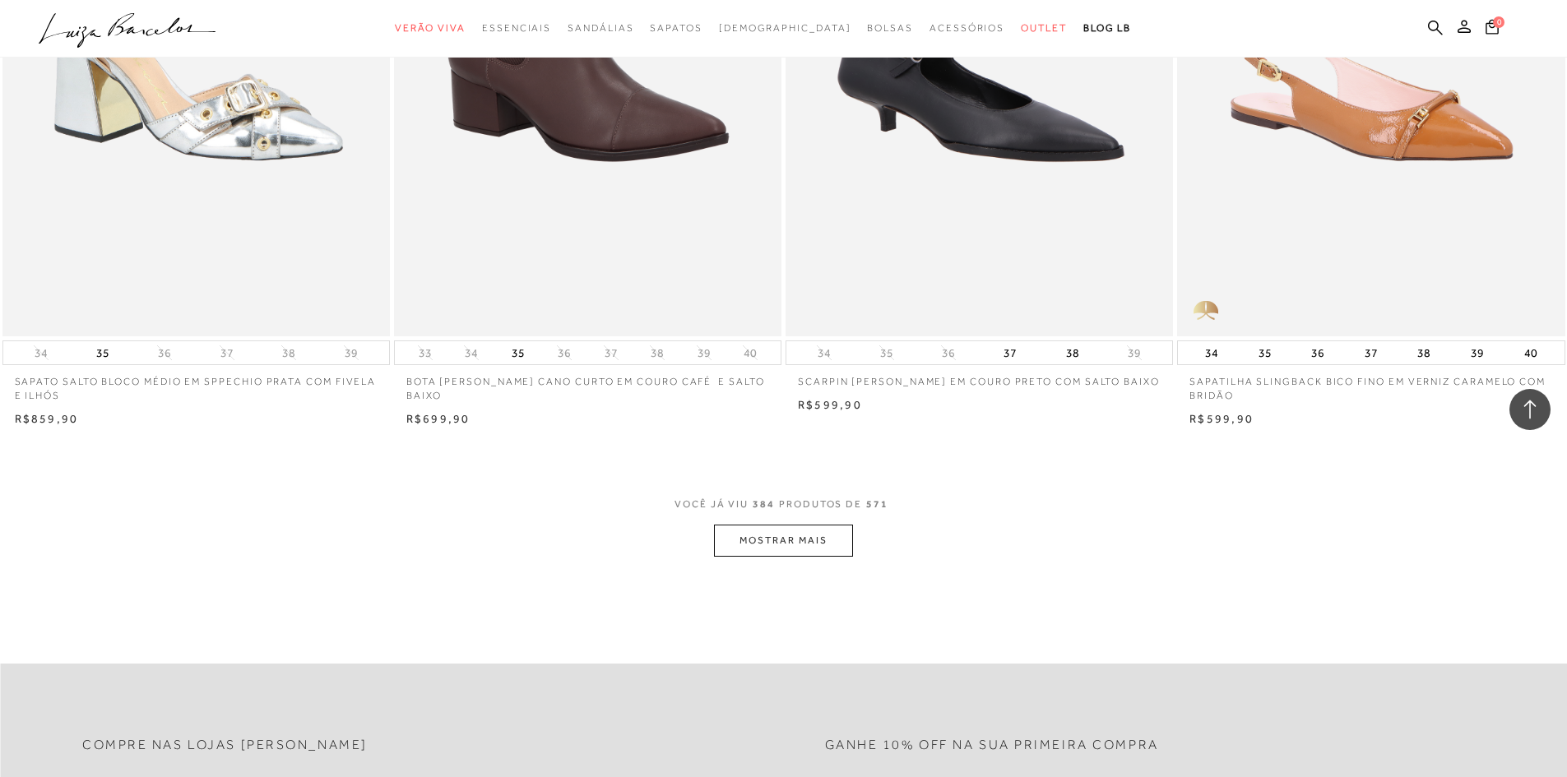
click at [782, 525] on button "MOSTRAR MAIS" at bounding box center [783, 541] width 138 height 32
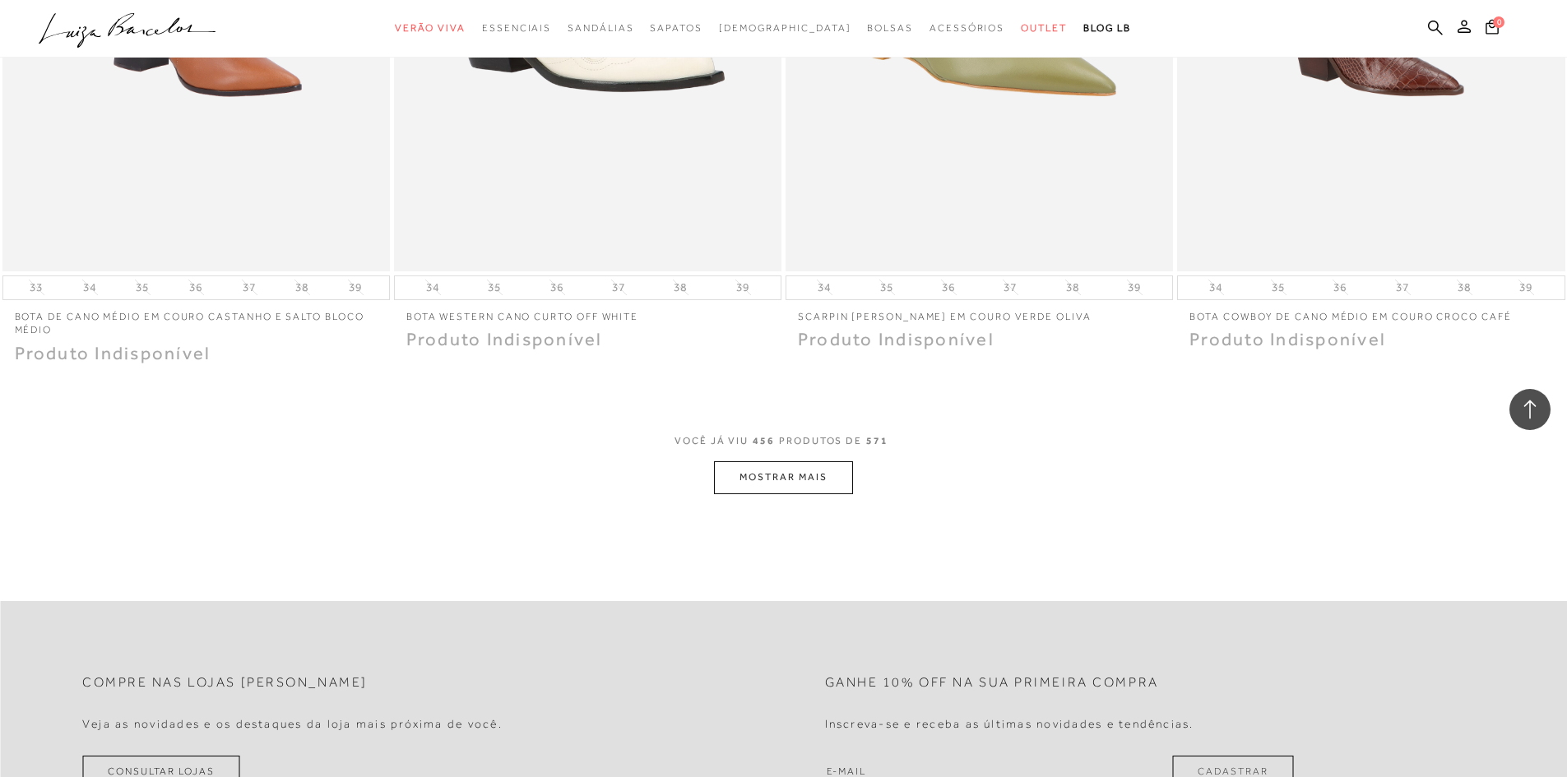
scroll to position [78206, 0]
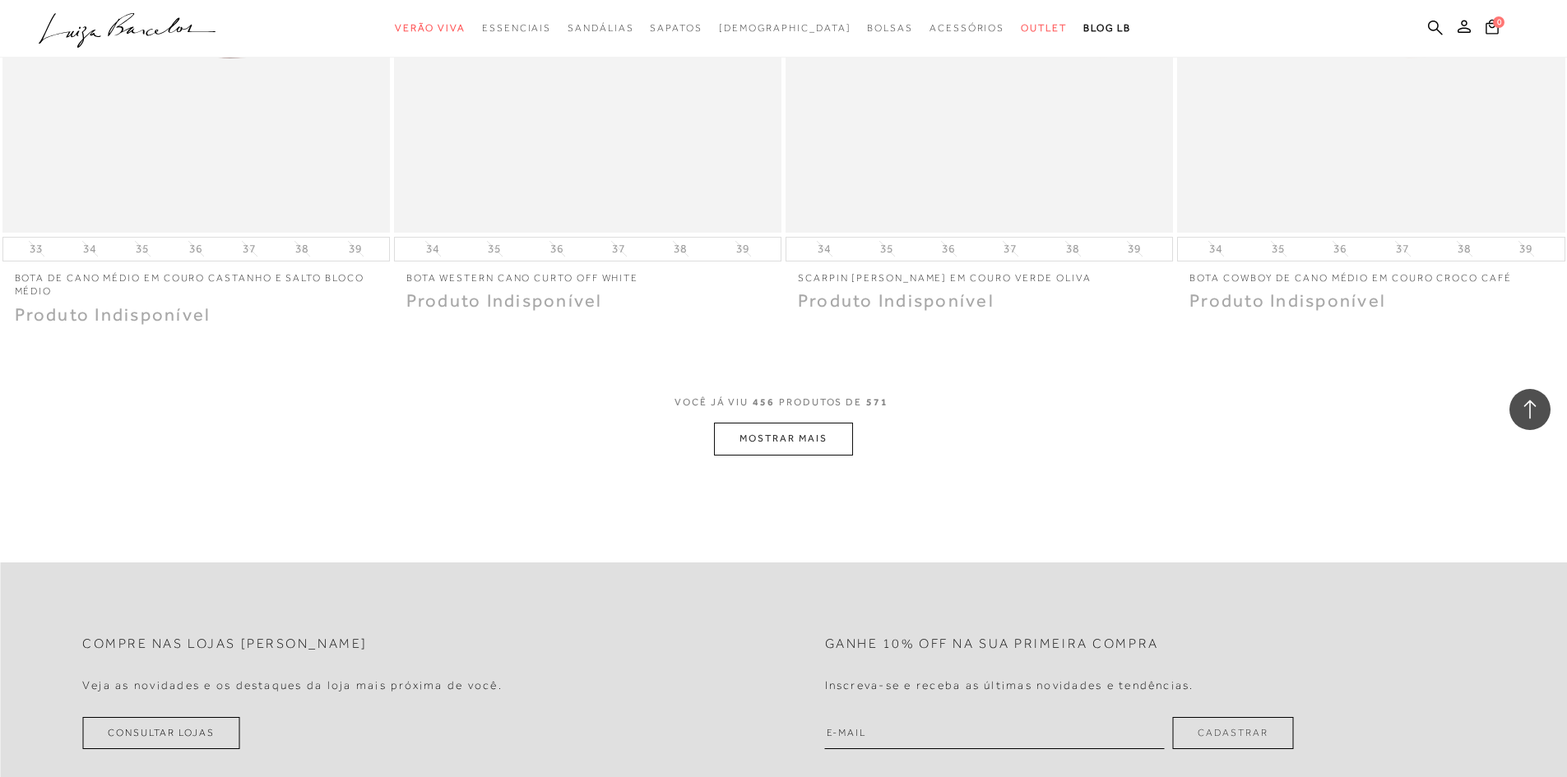
click at [774, 427] on button "MOSTRAR MAIS" at bounding box center [783, 439] width 138 height 32
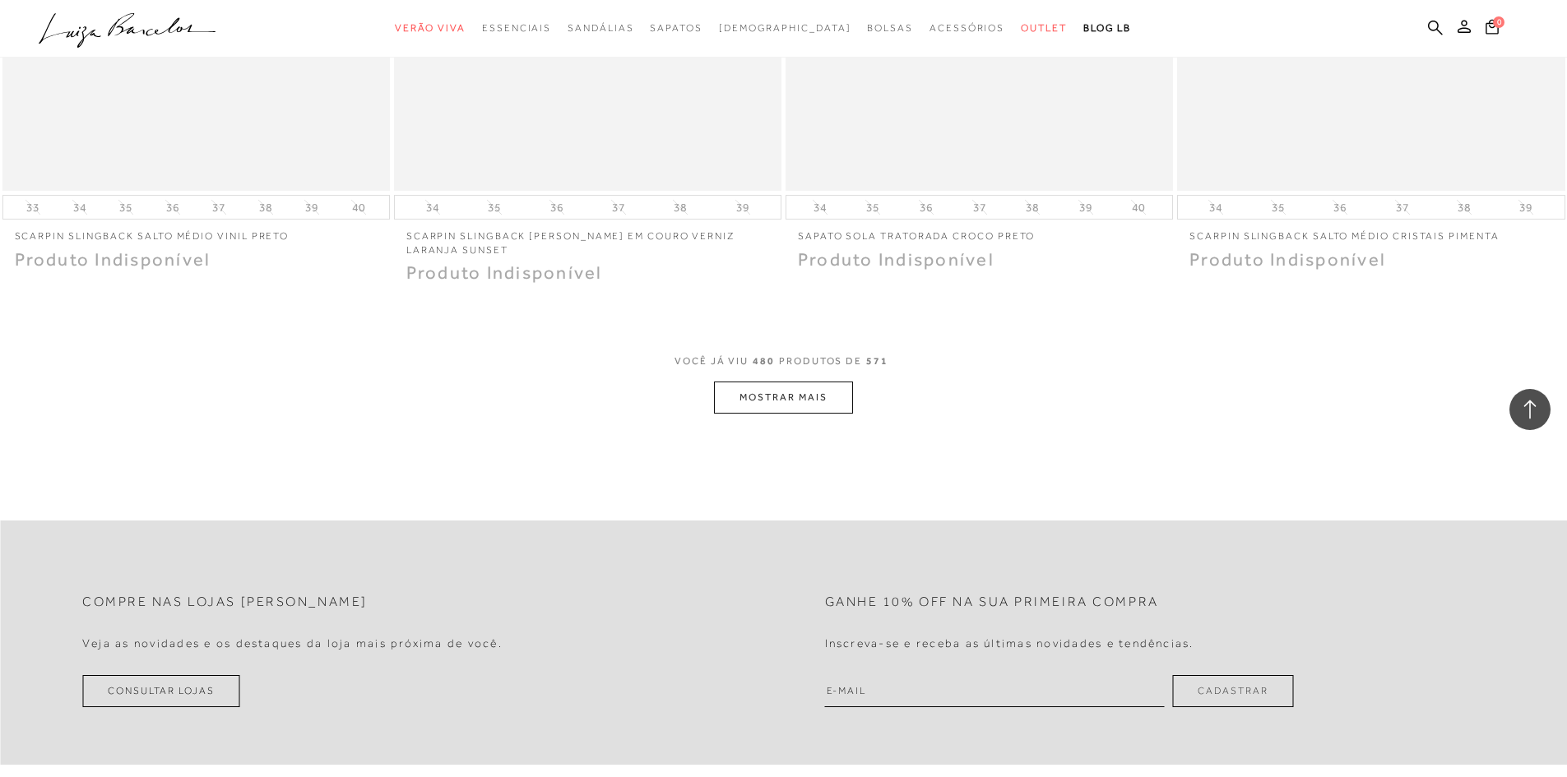
scroll to position [82367, 0]
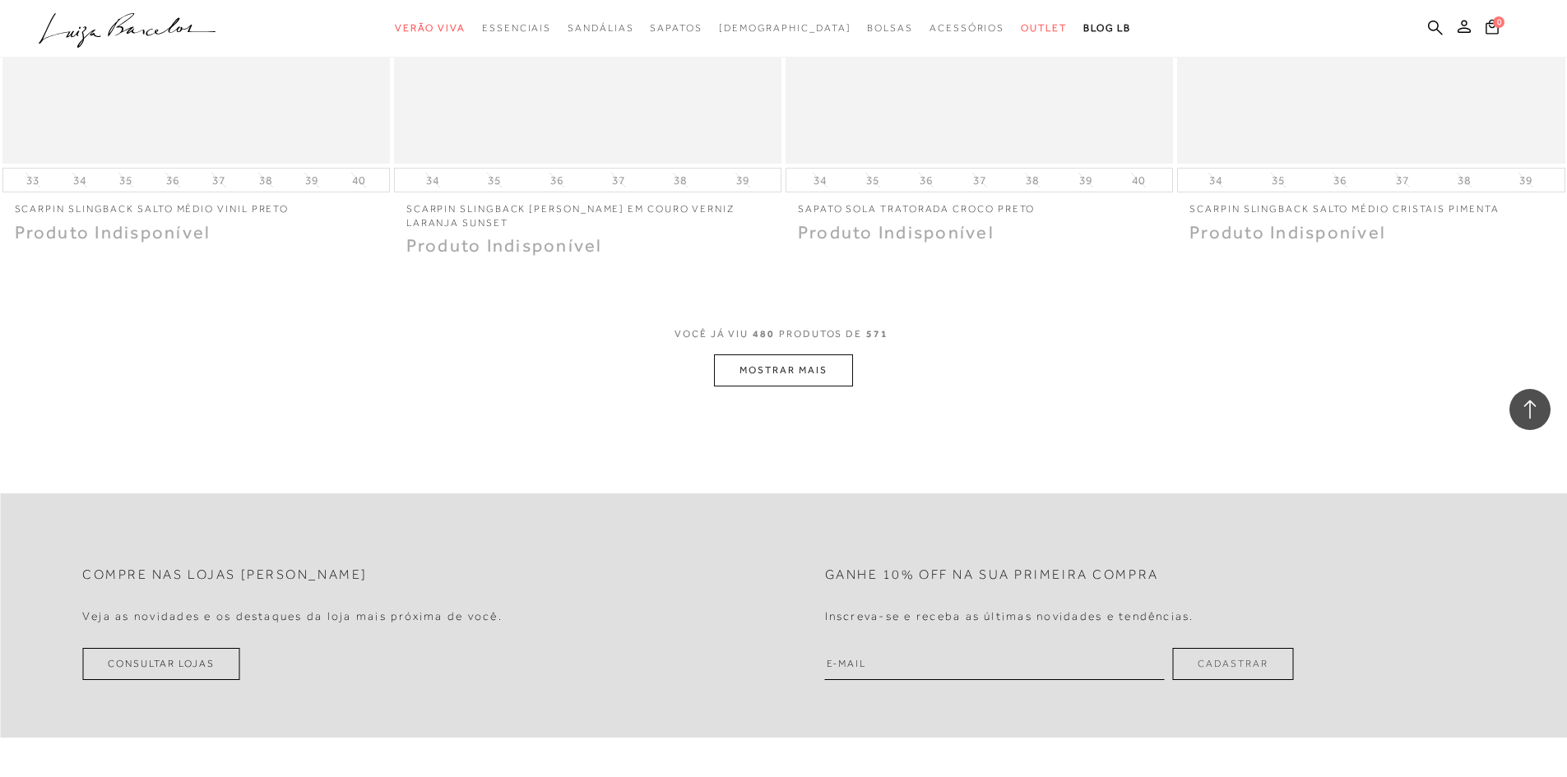
click at [782, 355] on button "MOSTRAR MAIS" at bounding box center [783, 371] width 138 height 32
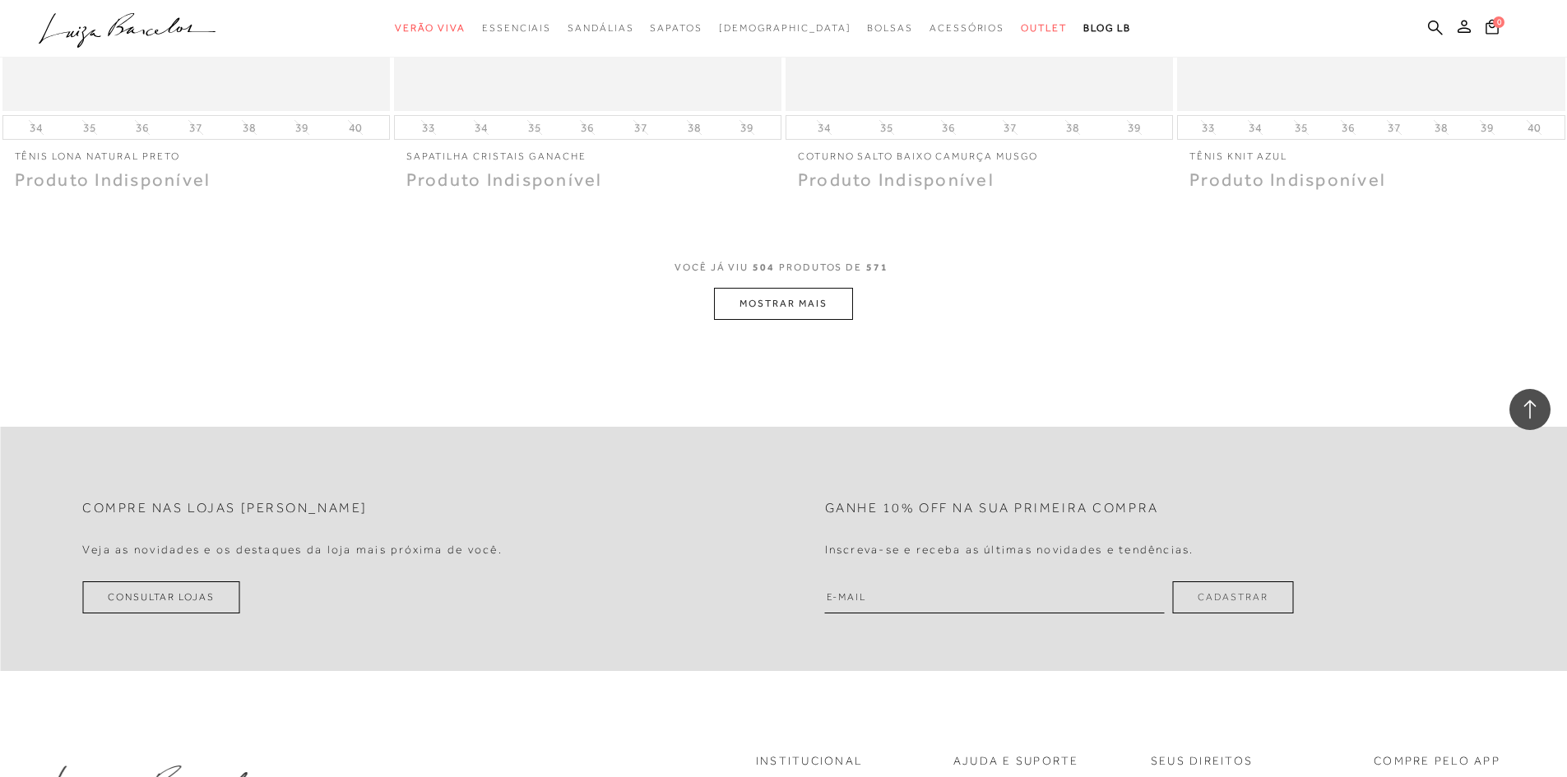
scroll to position [86529, 0]
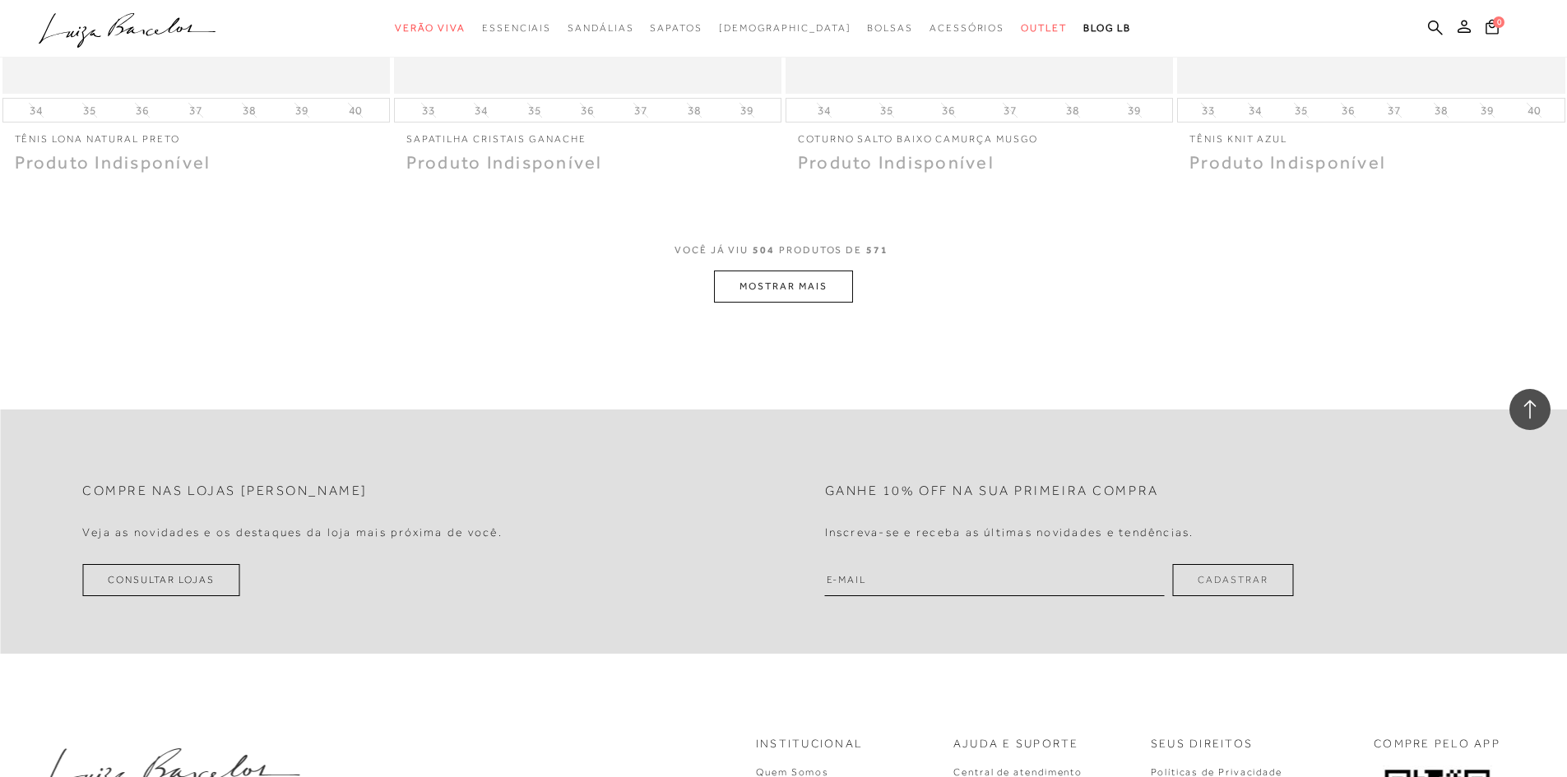
click at [789, 276] on button "MOSTRAR MAIS" at bounding box center [783, 287] width 138 height 32
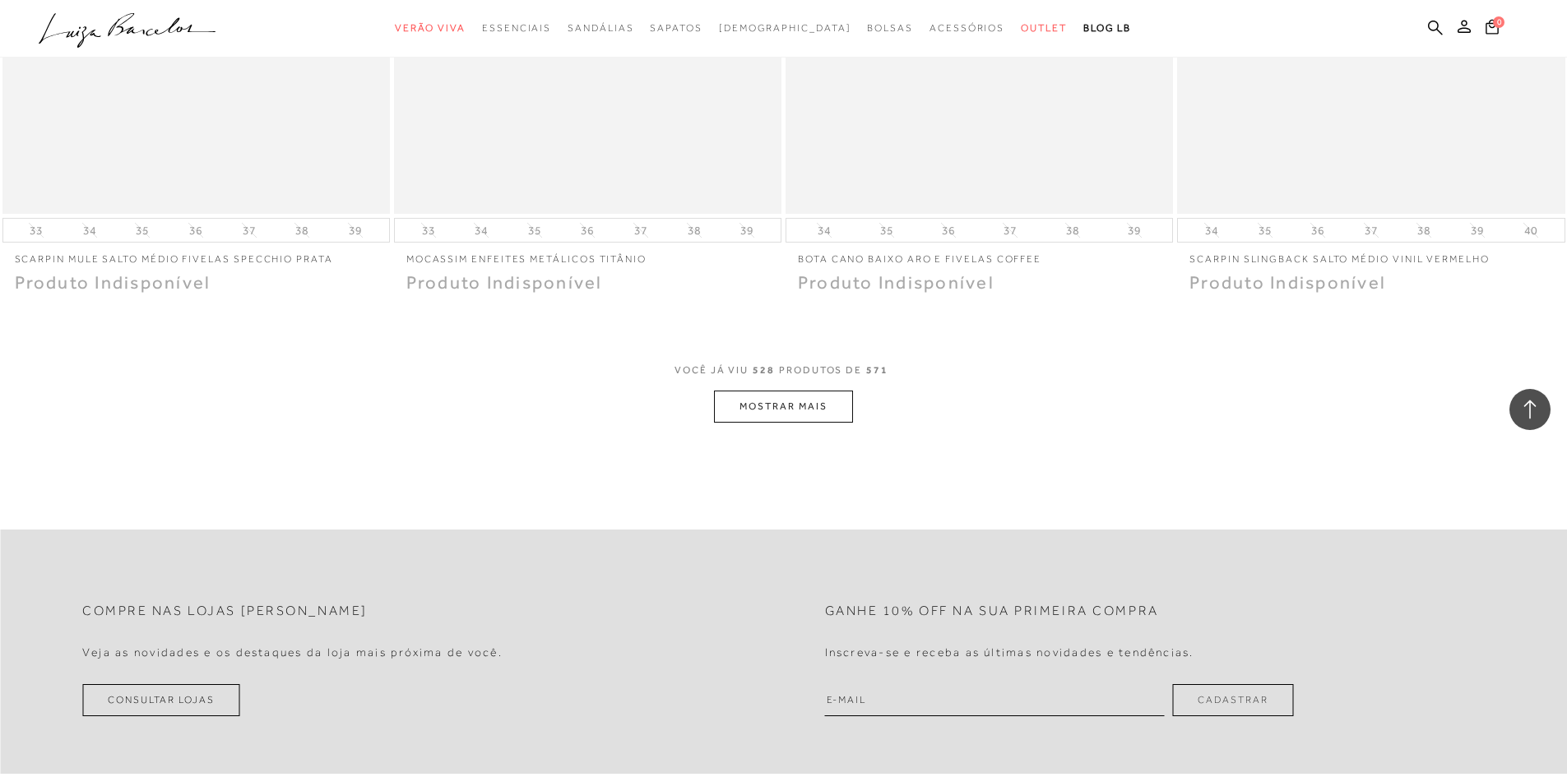
scroll to position [90560, 0]
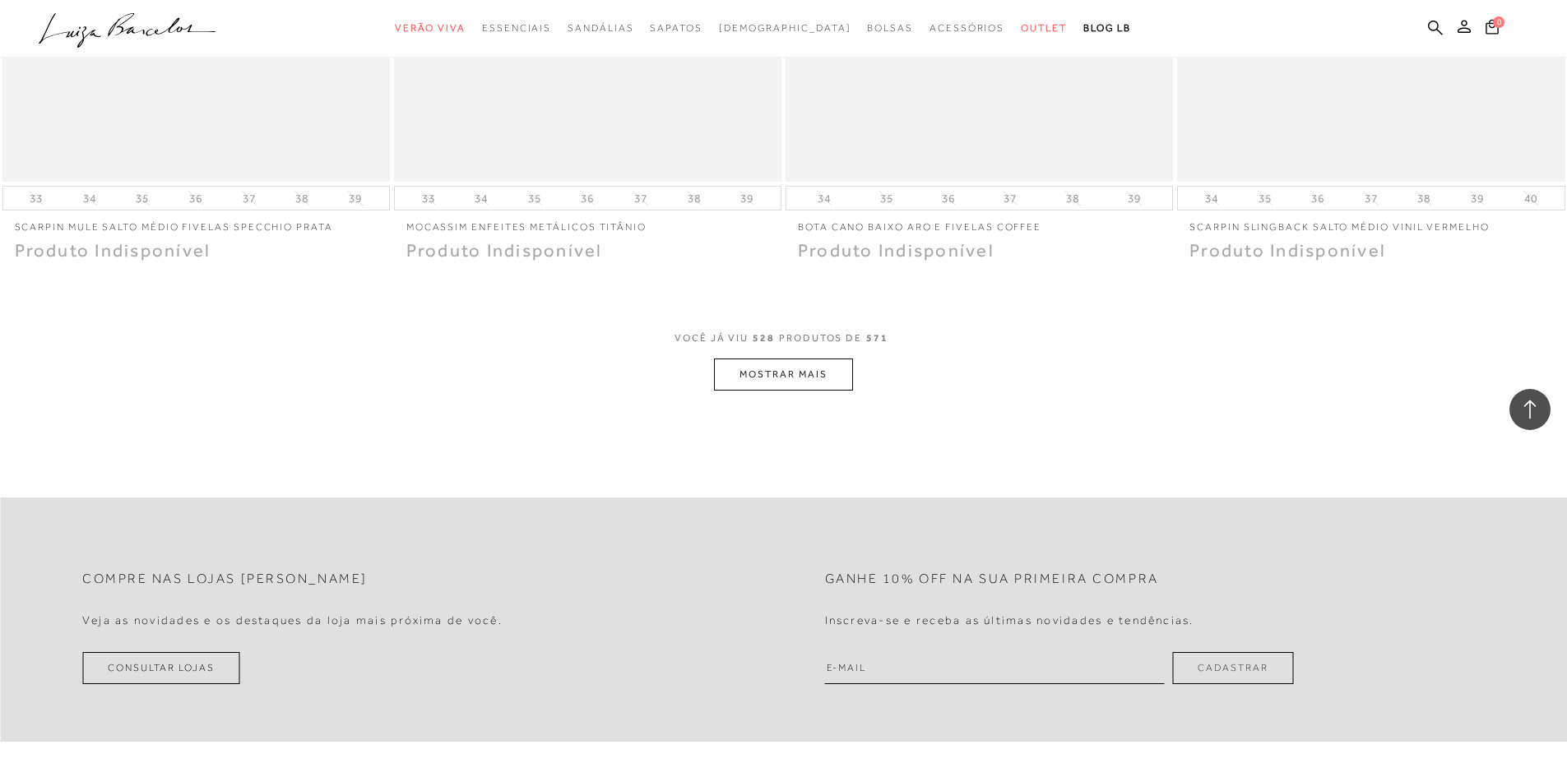
click at [773, 359] on button "MOSTRAR MAIS" at bounding box center [783, 375] width 138 height 32
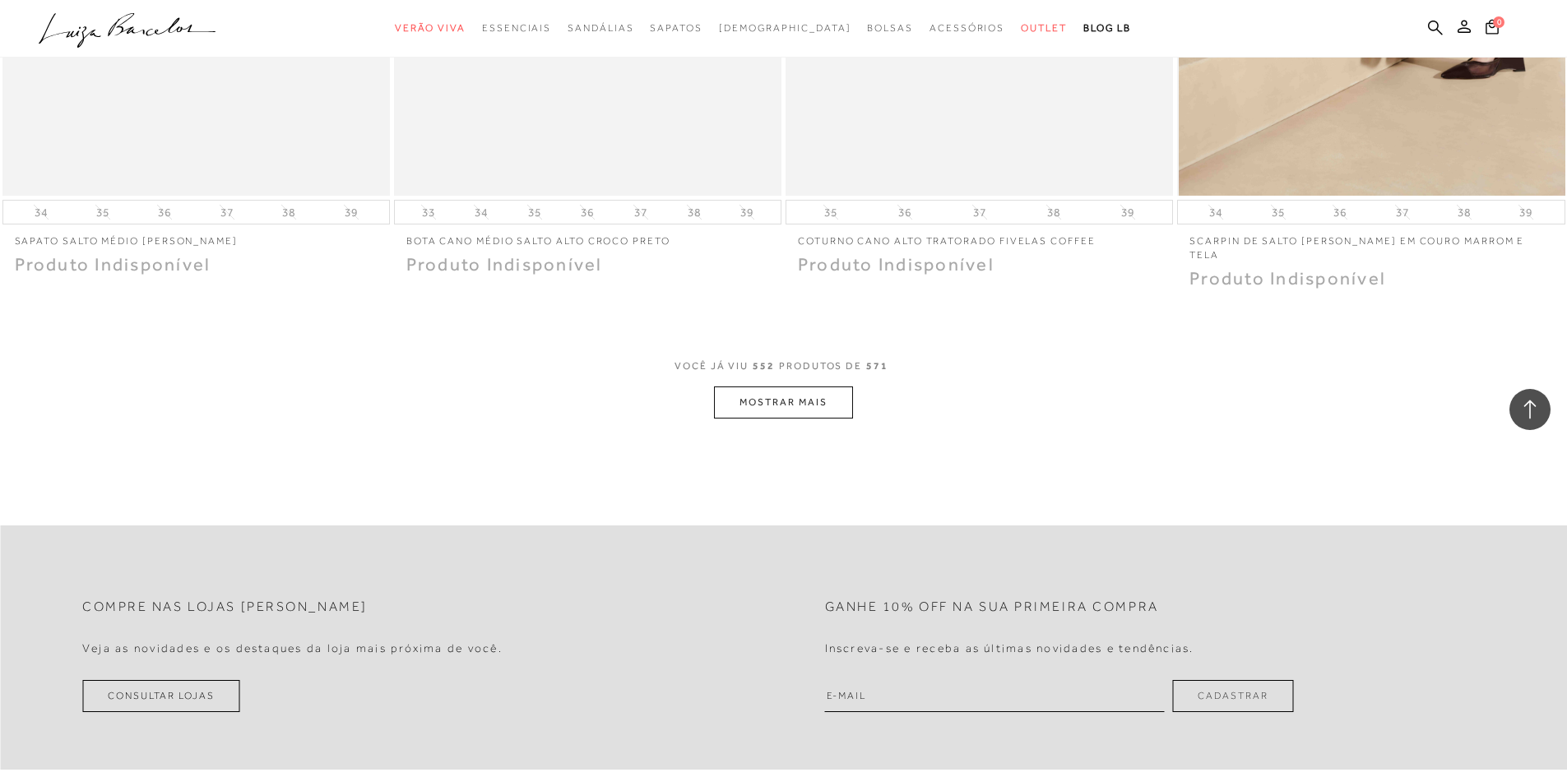
scroll to position [94639, 0]
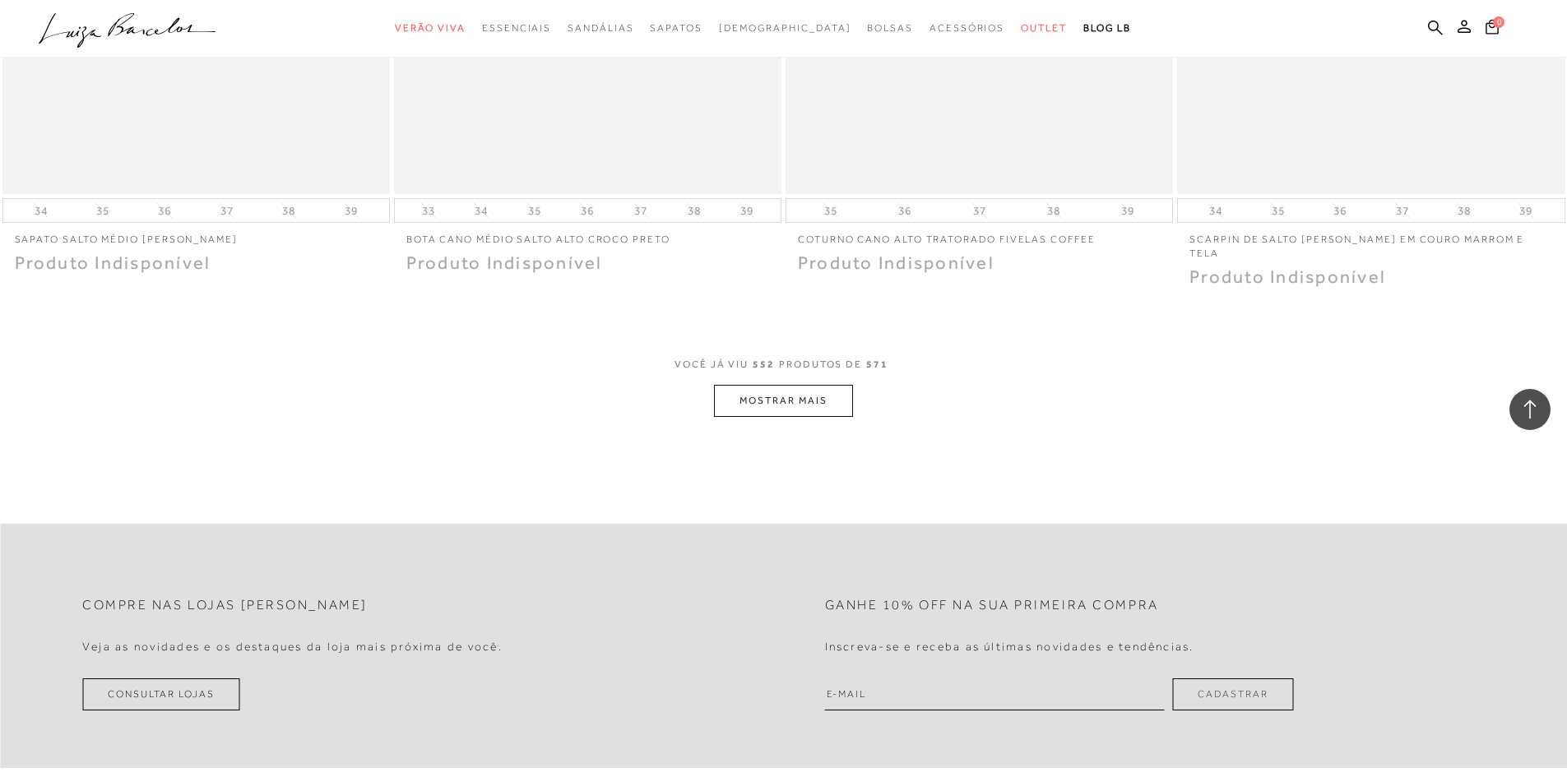
click at [772, 385] on button "MOSTRAR MAIS" at bounding box center [783, 401] width 138 height 32
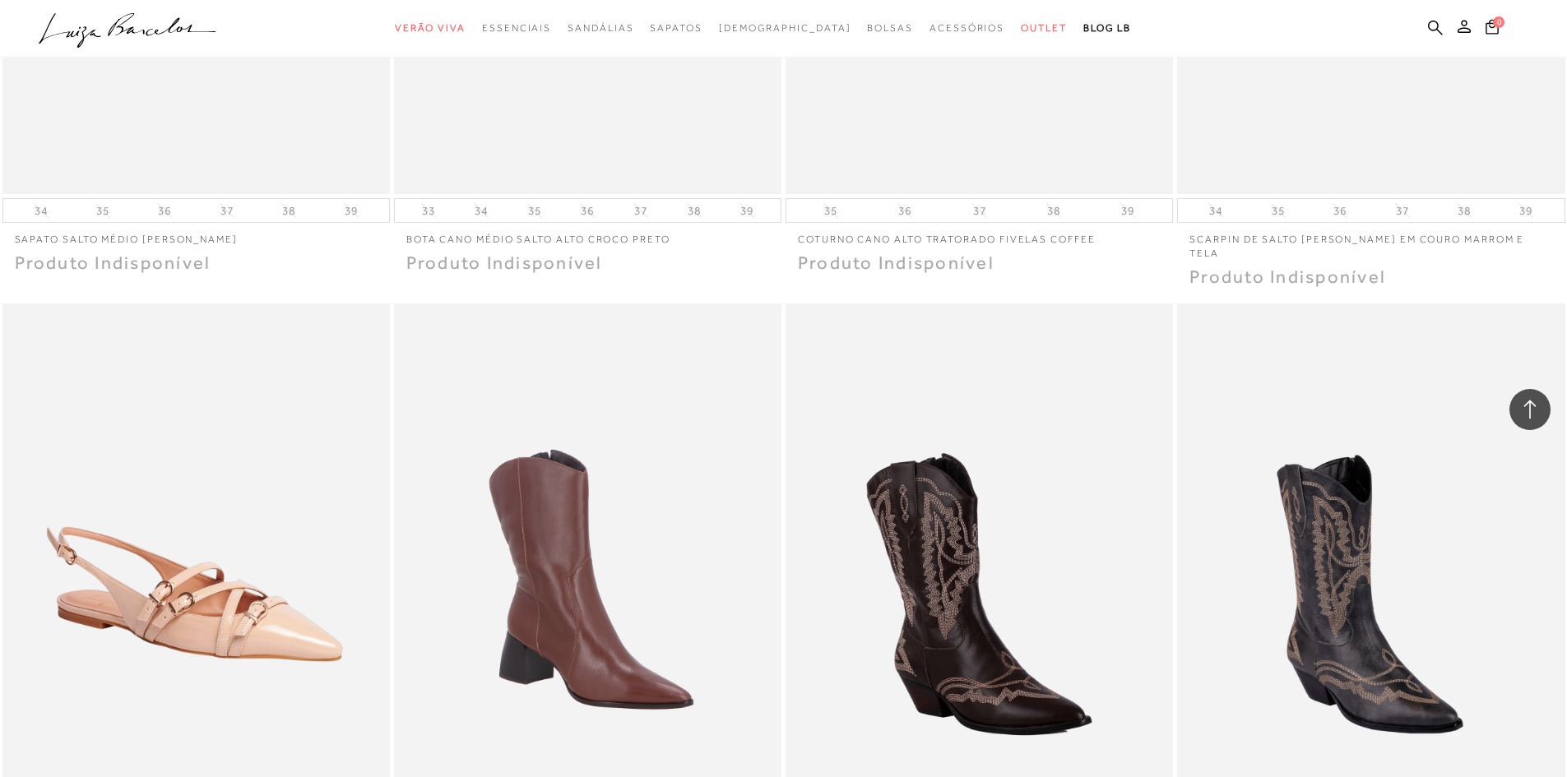
scroll to position [97848, 0]
